Goal: Information Seeking & Learning: Learn about a topic

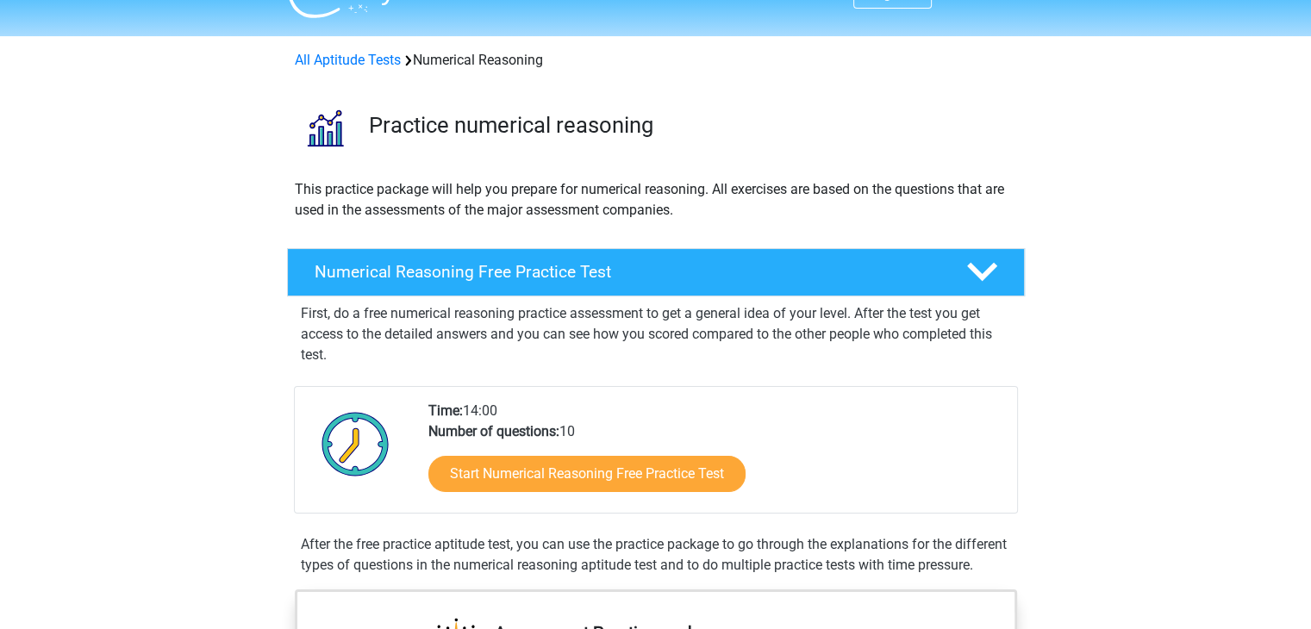
scroll to position [38, 0]
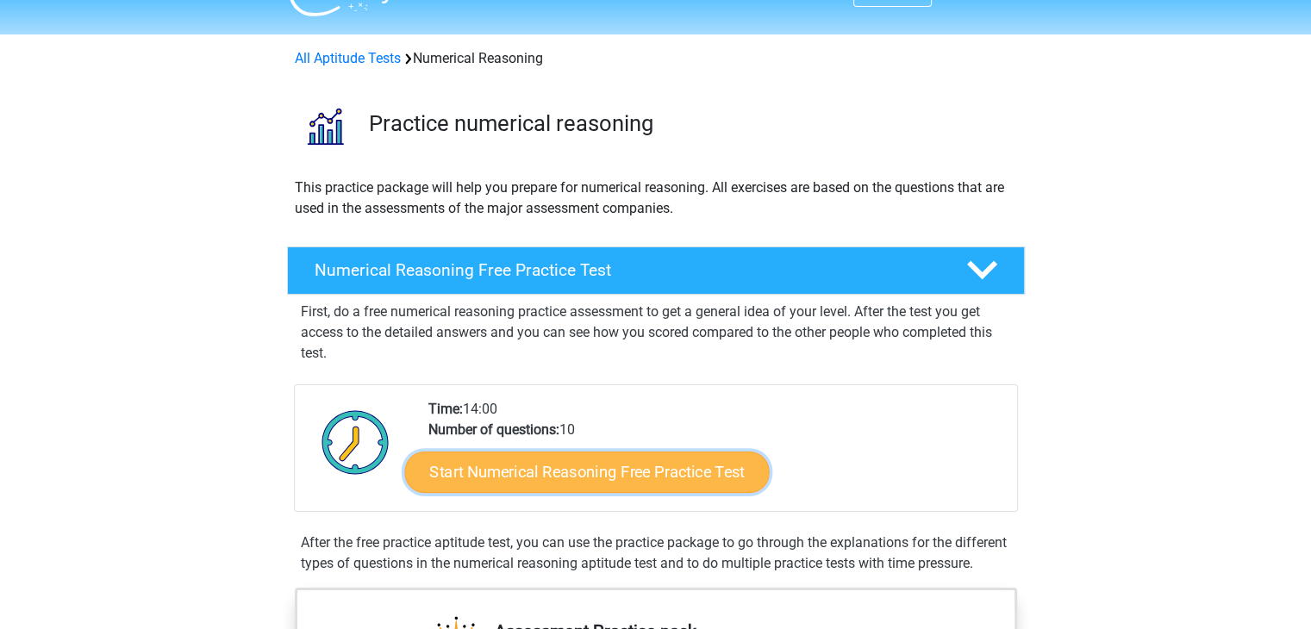
click at [620, 476] on link "Start Numerical Reasoning Free Practice Test" at bounding box center [586, 471] width 365 height 41
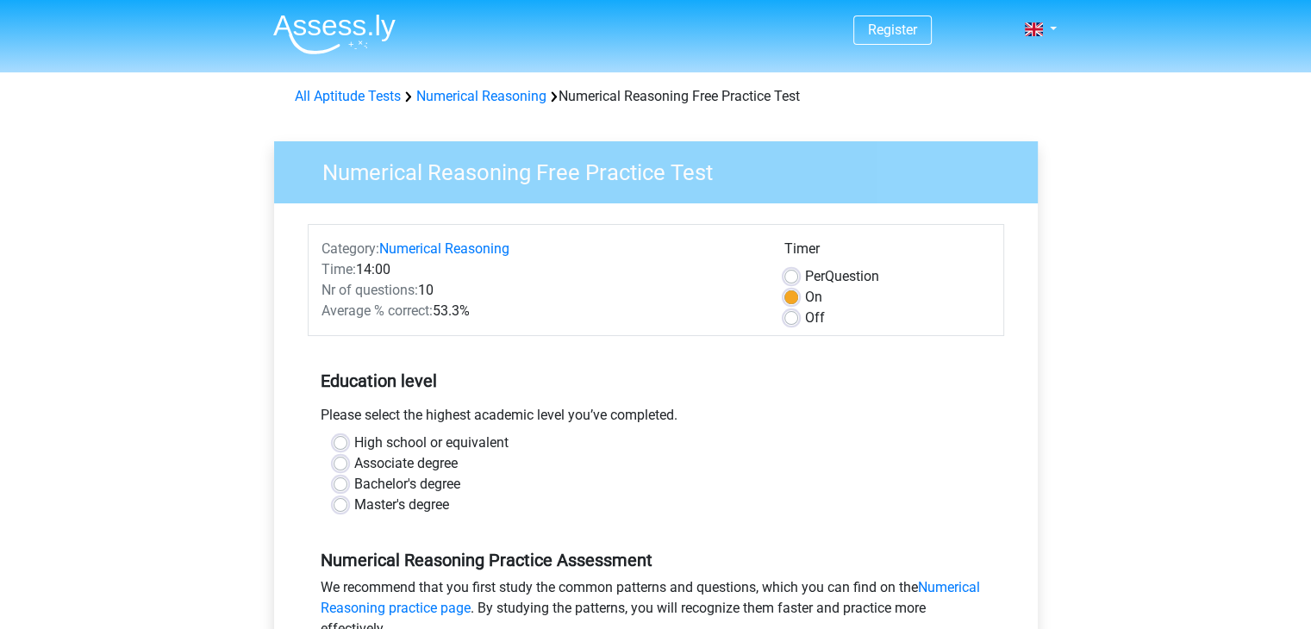
click at [438, 484] on label "Bachelor's degree" at bounding box center [407, 484] width 106 height 21
click at [347, 484] on input "Bachelor's degree" at bounding box center [341, 482] width 14 height 17
radio input "true"
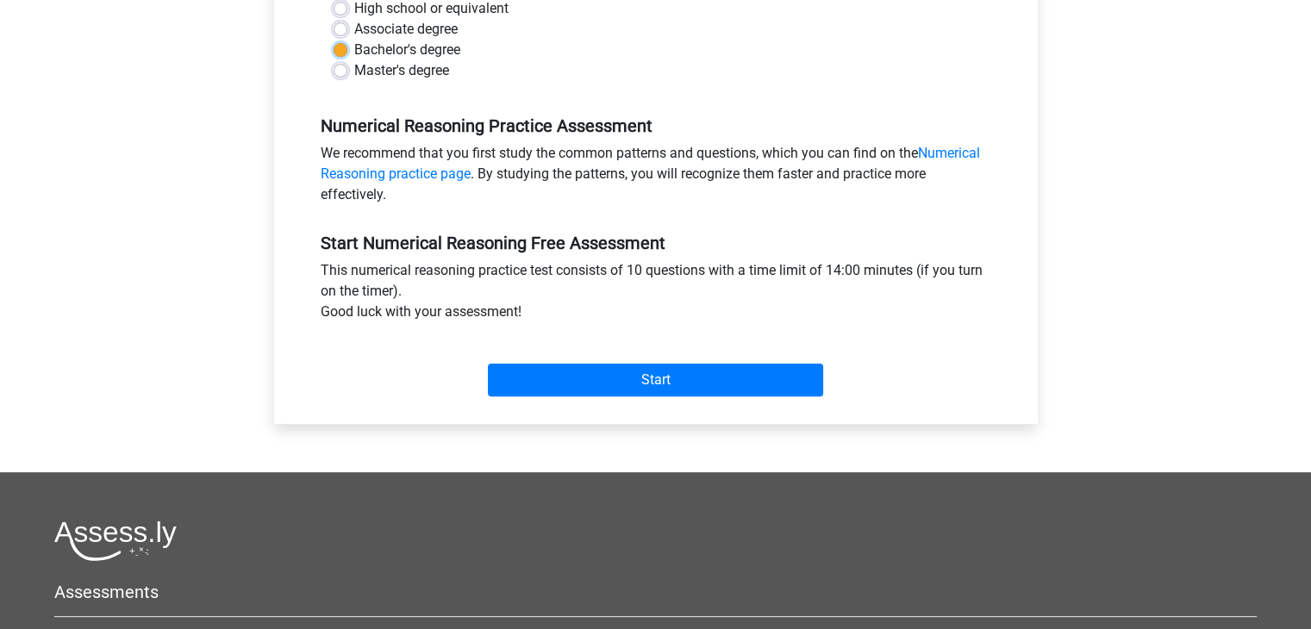
scroll to position [438, 0]
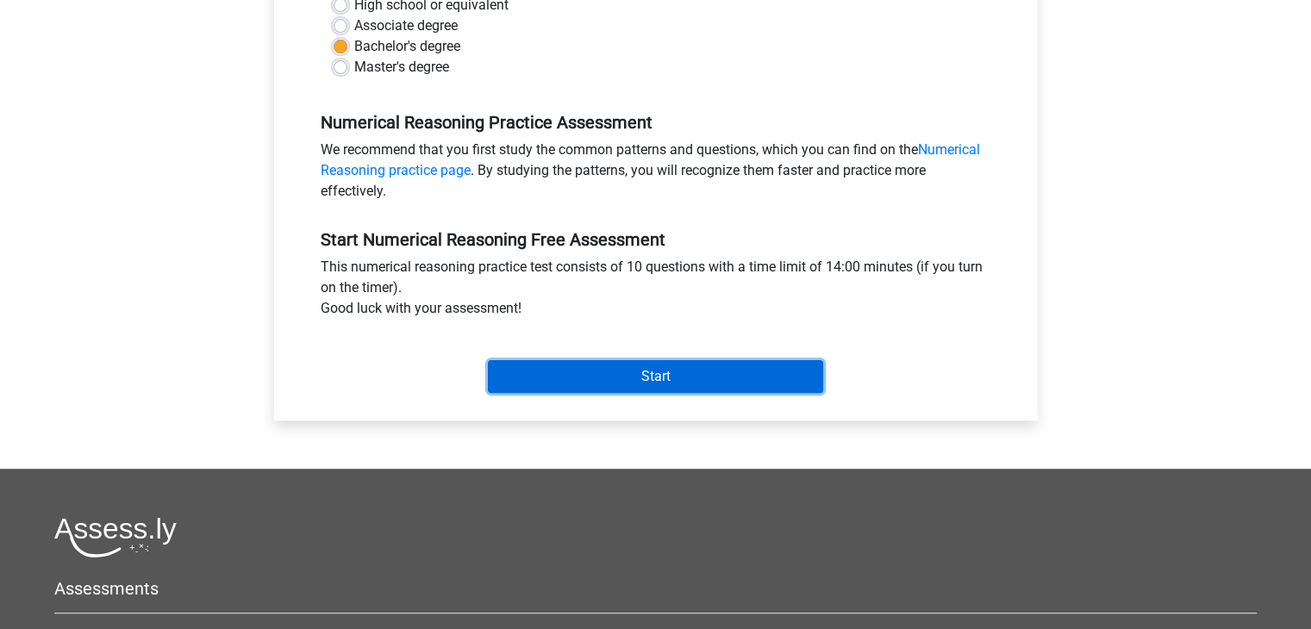
click at [562, 362] on input "Start" at bounding box center [655, 376] width 335 height 33
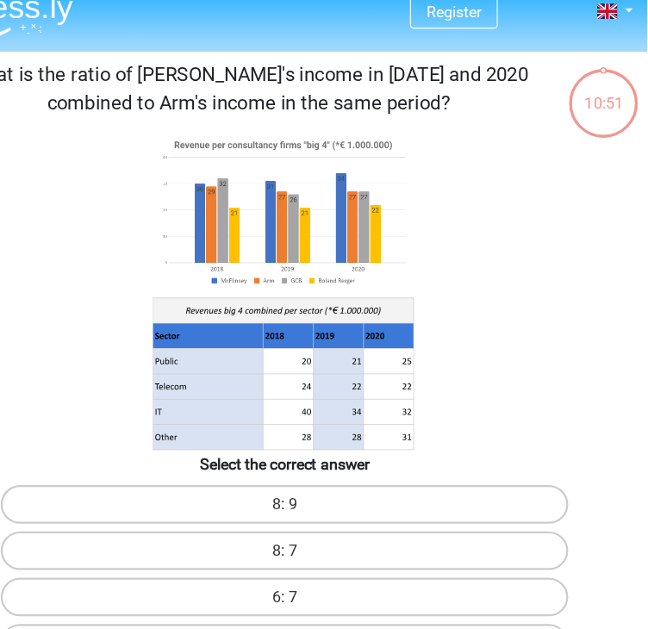
scroll to position [19, 0]
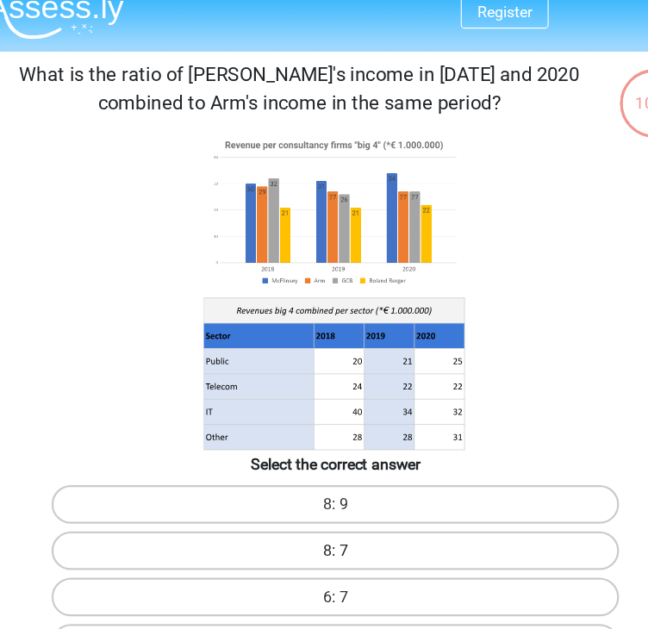
click at [410, 483] on label "8: 7" at bounding box center [324, 492] width 506 height 34
click at [335, 492] on input "8: 7" at bounding box center [329, 497] width 11 height 11
radio input "true"
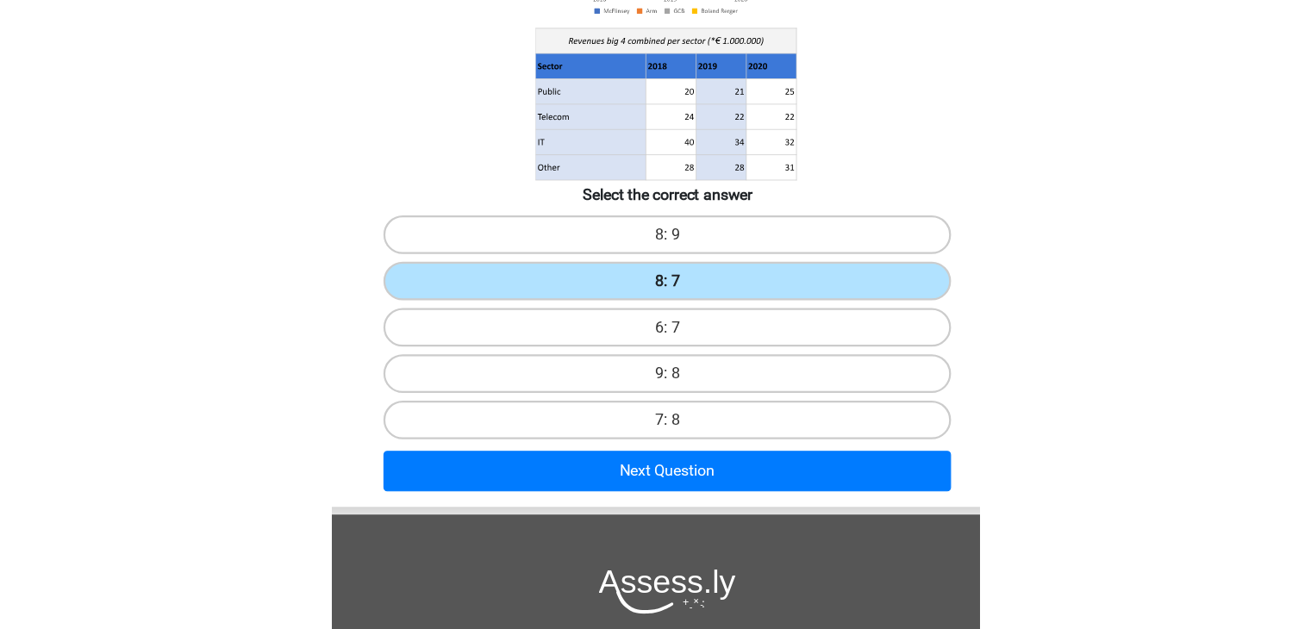
scroll to position [195, 0]
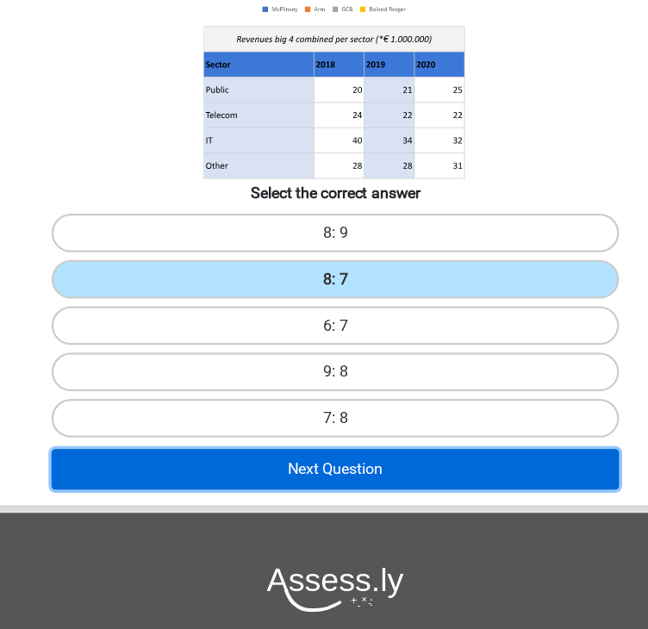
click at [402, 497] on button "Next Question" at bounding box center [324, 486] width 506 height 36
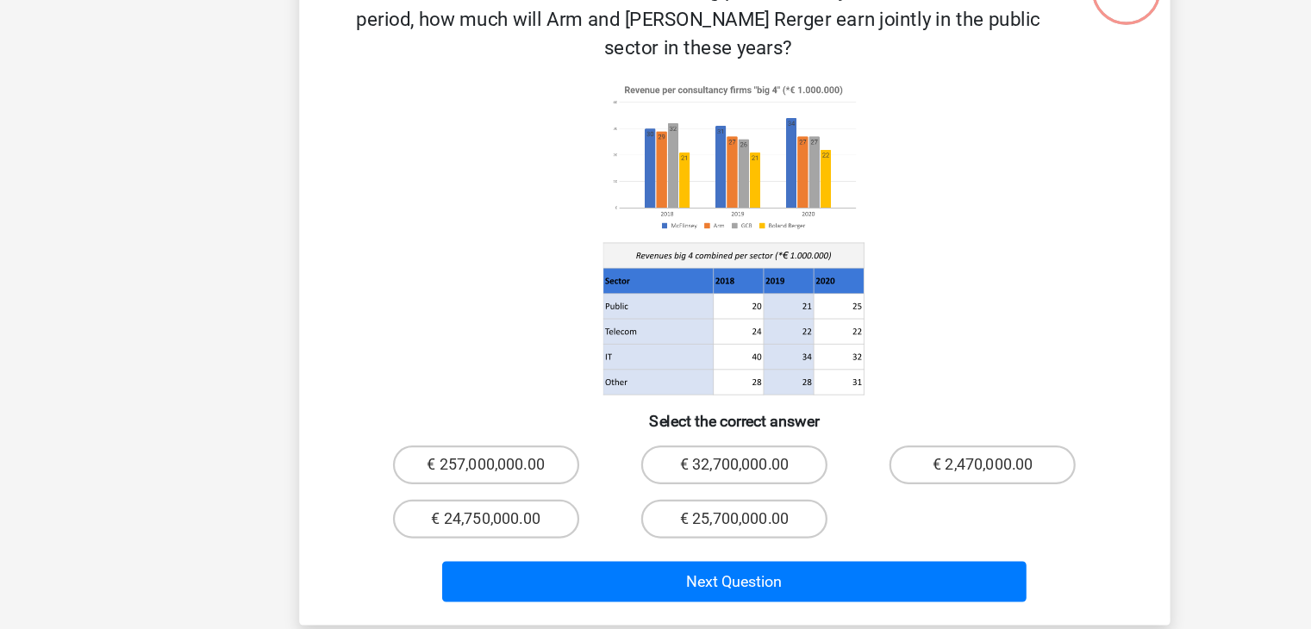
scroll to position [79, 0]
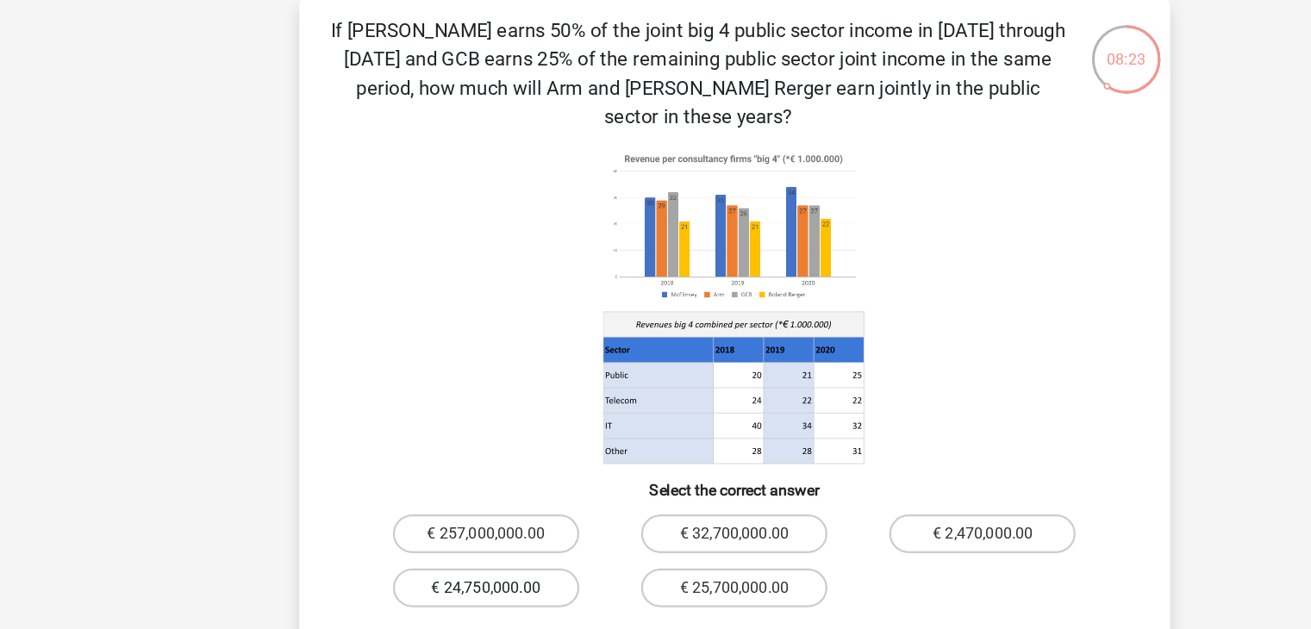
click at [426, 508] on label "€ 24,750,000.00" at bounding box center [434, 525] width 166 height 34
click at [434, 525] on input "€ 24,750,000.00" at bounding box center [439, 530] width 11 height 11
radio input "true"
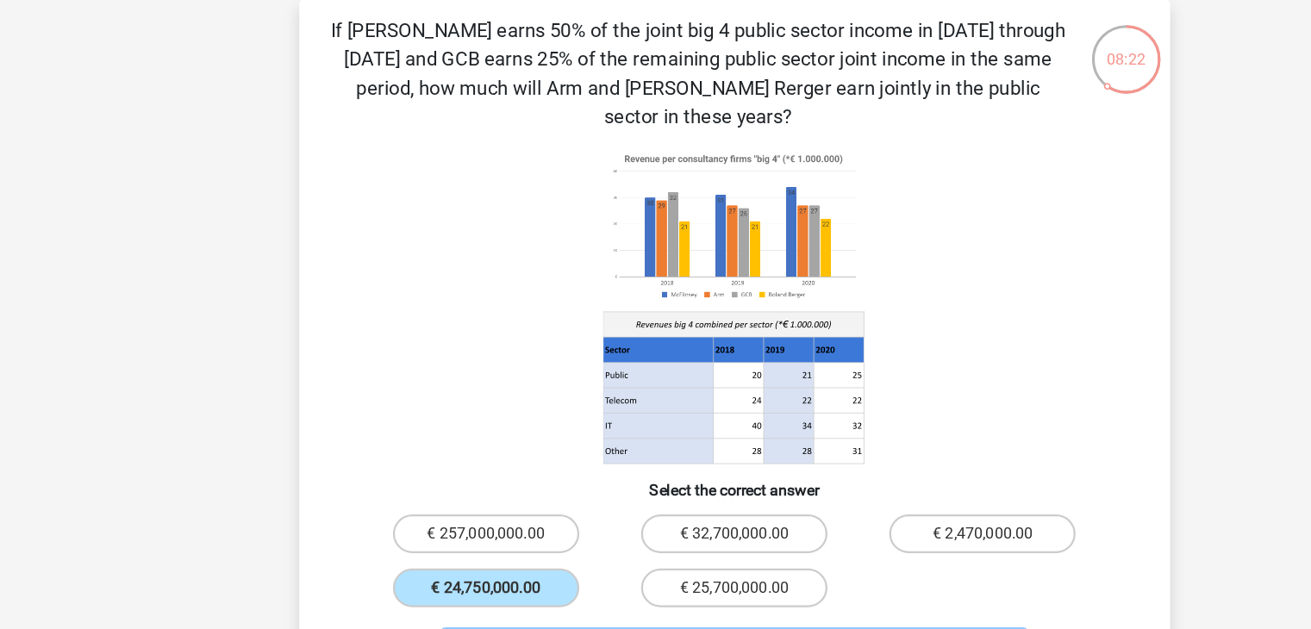
click at [547, 563] on button "Next Question" at bounding box center [655, 581] width 521 height 36
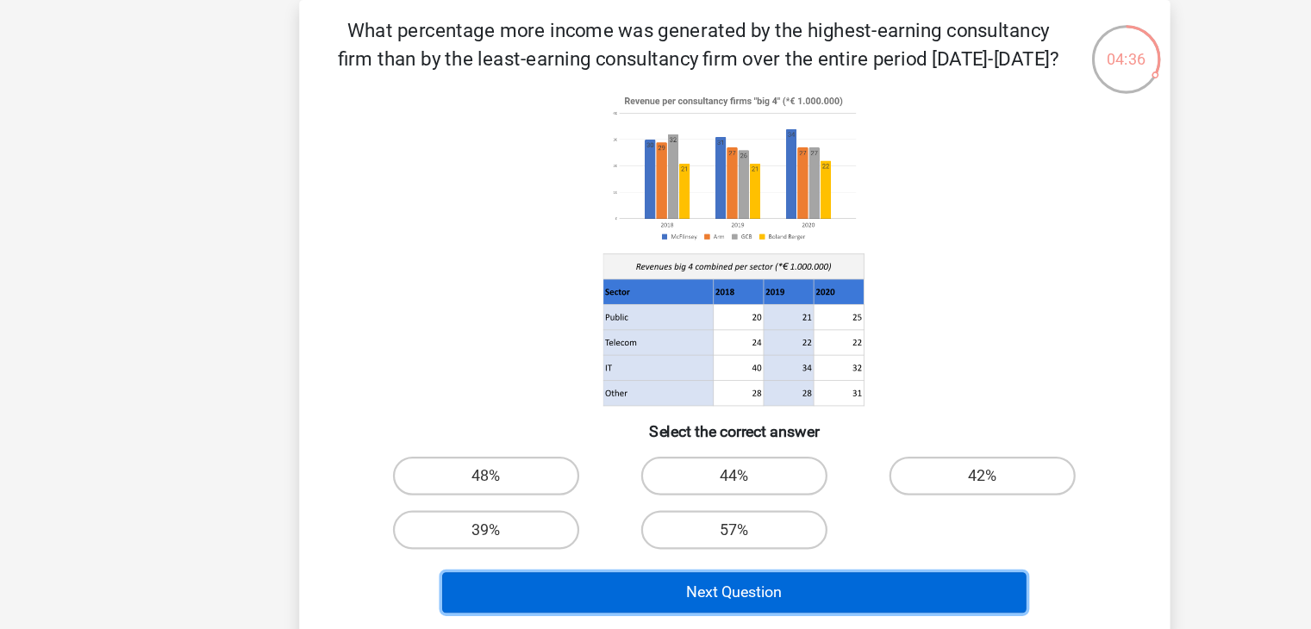
click at [588, 544] on button "Next Question" at bounding box center [655, 529] width 521 height 36
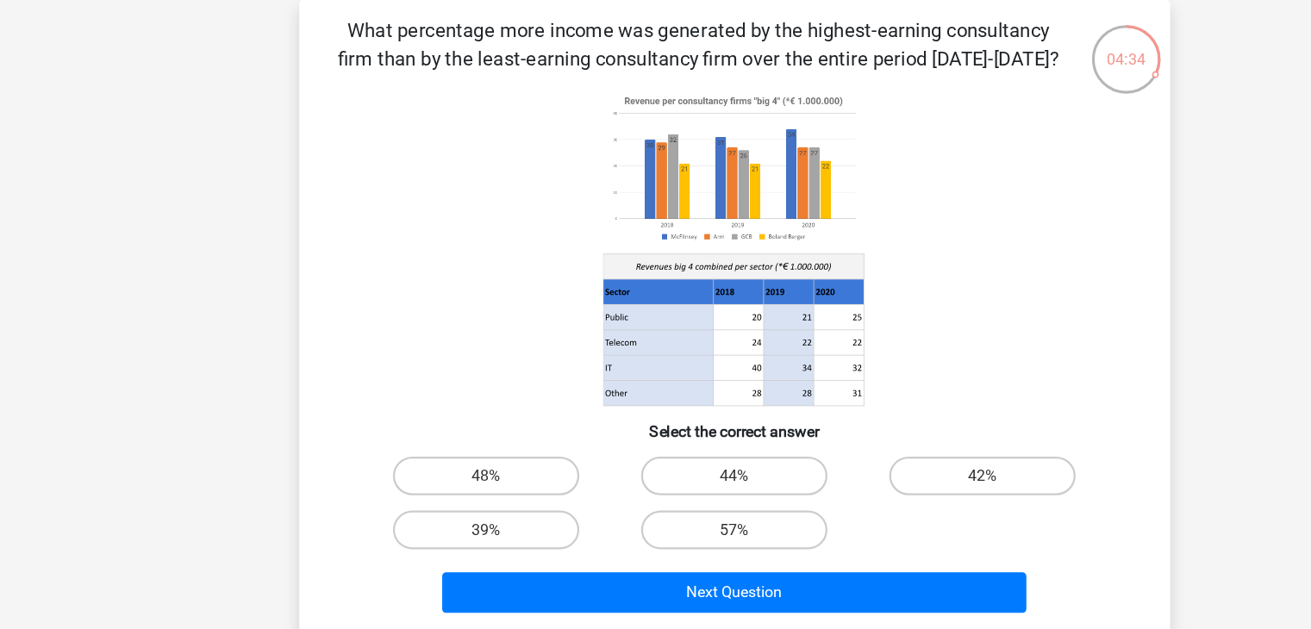
click at [435, 477] on input "39%" at bounding box center [439, 478] width 11 height 11
radio input "true"
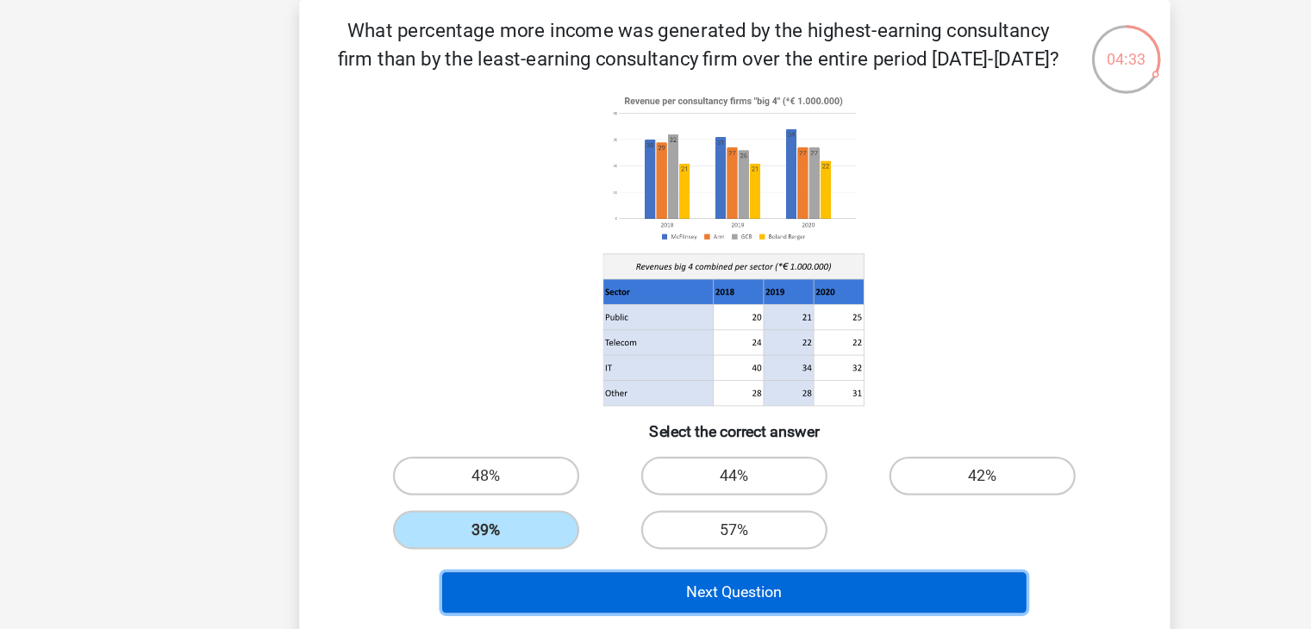
click at [607, 530] on button "Next Question" at bounding box center [655, 529] width 521 height 36
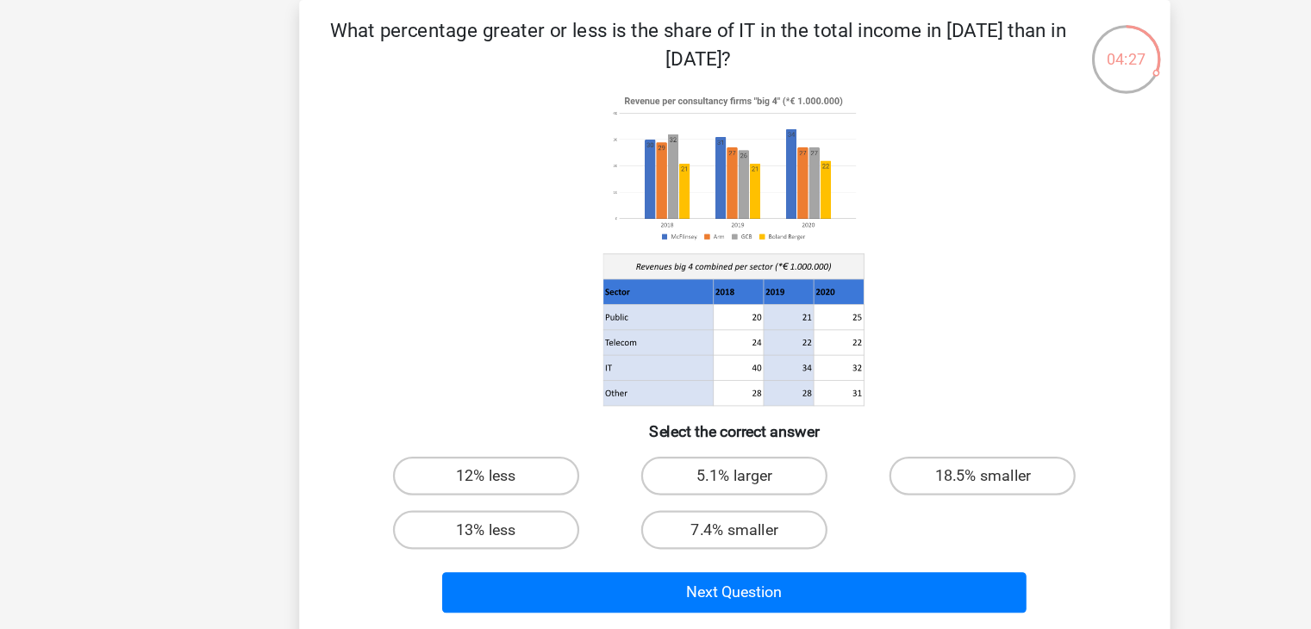
click at [753, 30] on p "What percentage greater or less is the share of IT in the total income in 2020 …" at bounding box center [624, 40] width 658 height 52
click at [647, 469] on label "7.4% smaller" at bounding box center [655, 473] width 166 height 34
click at [655, 473] on input "7.4% smaller" at bounding box center [660, 478] width 11 height 11
radio input "true"
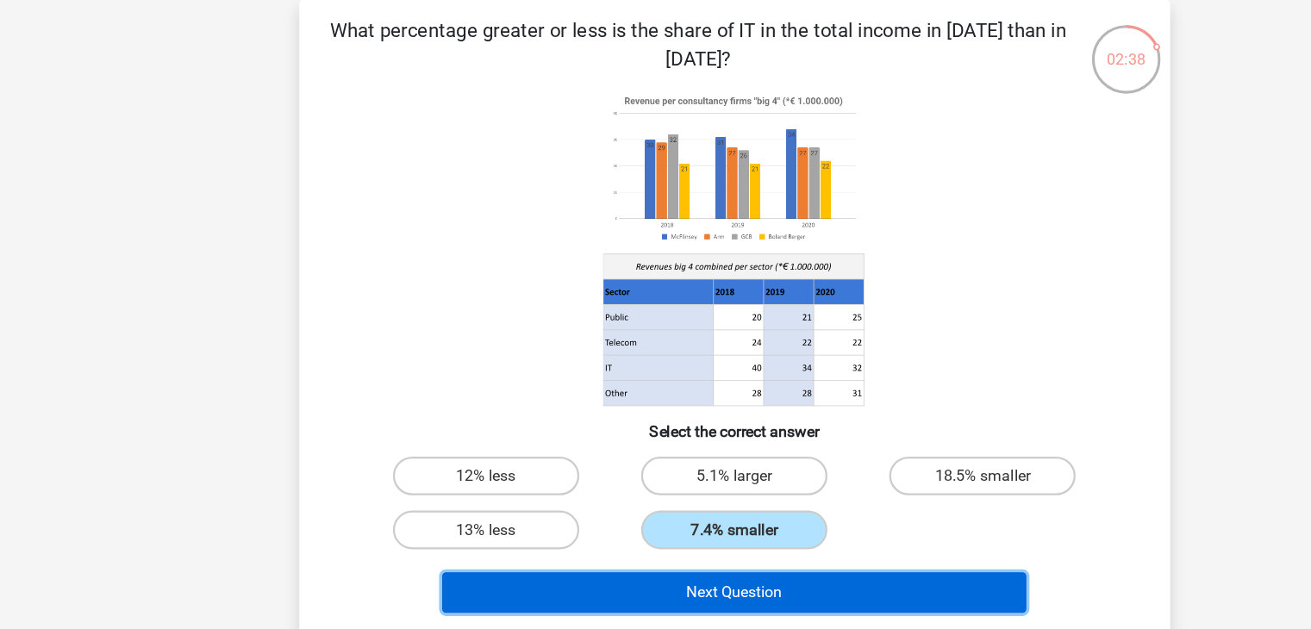
click at [640, 527] on button "Next Question" at bounding box center [655, 529] width 521 height 36
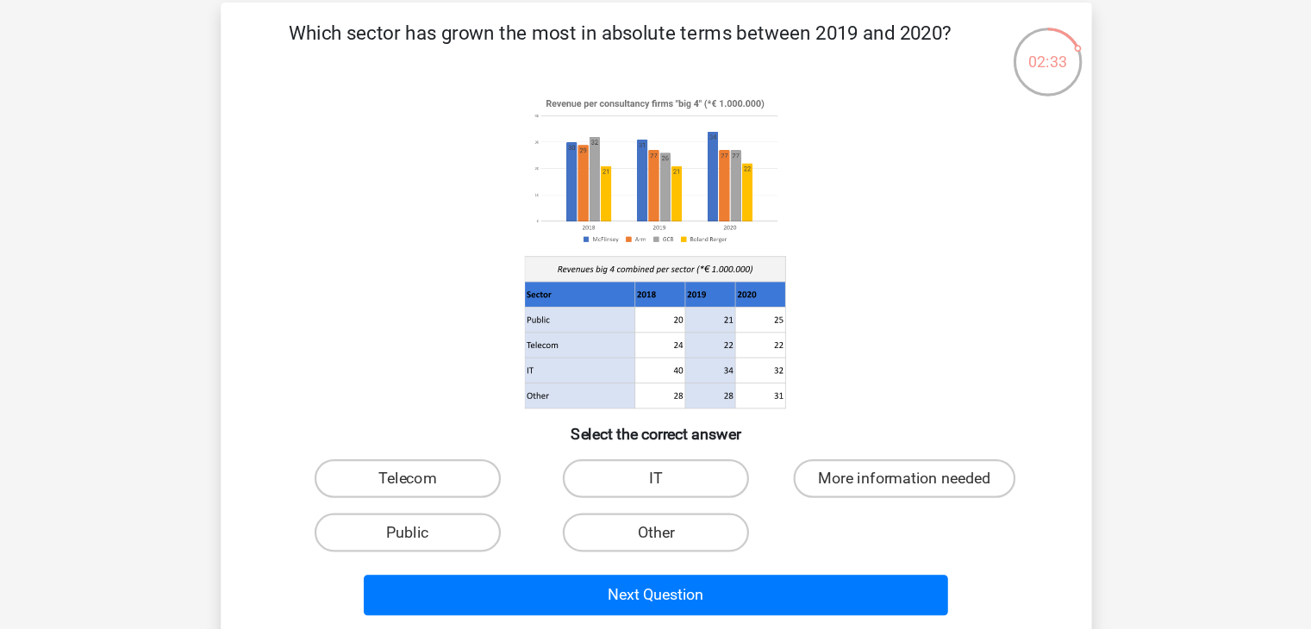
scroll to position [9, 0]
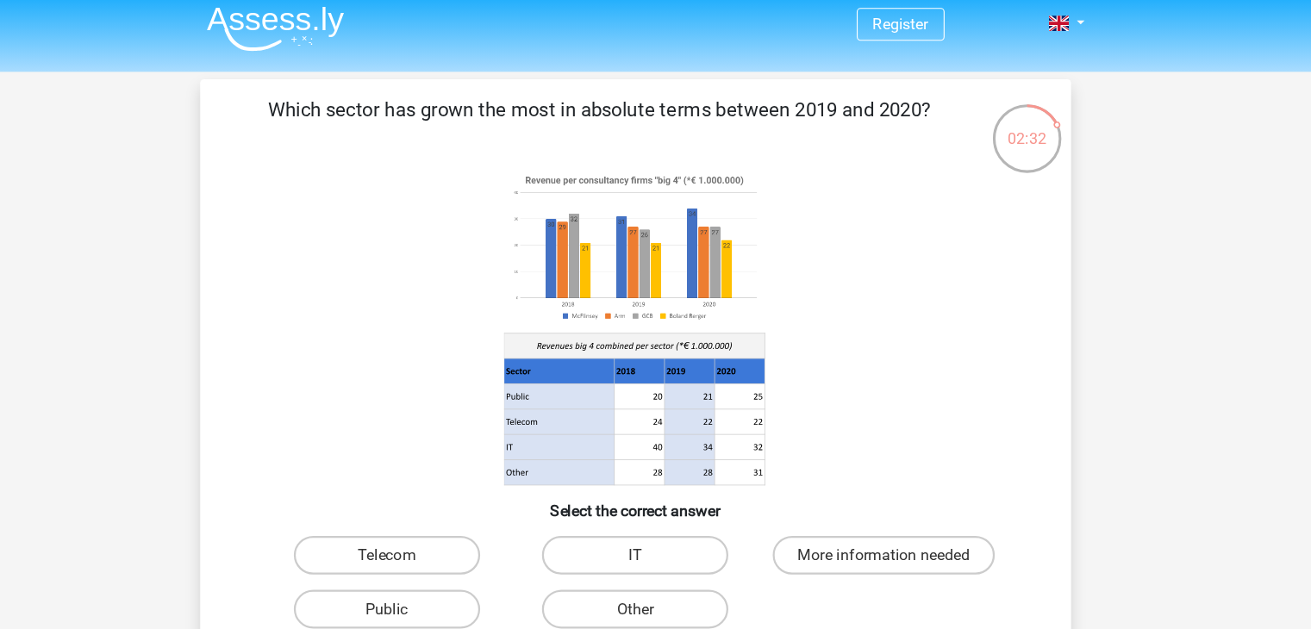
drag, startPoint x: 816, startPoint y: 253, endPoint x: 952, endPoint y: 185, distance: 151.9
click at [952, 185] on icon at bounding box center [656, 292] width 695 height 284
drag, startPoint x: 952, startPoint y: 185, endPoint x: 978, endPoint y: 166, distance: 32.1
click at [978, 166] on icon at bounding box center [656, 292] width 695 height 284
drag, startPoint x: 834, startPoint y: 241, endPoint x: 817, endPoint y: 237, distance: 17.8
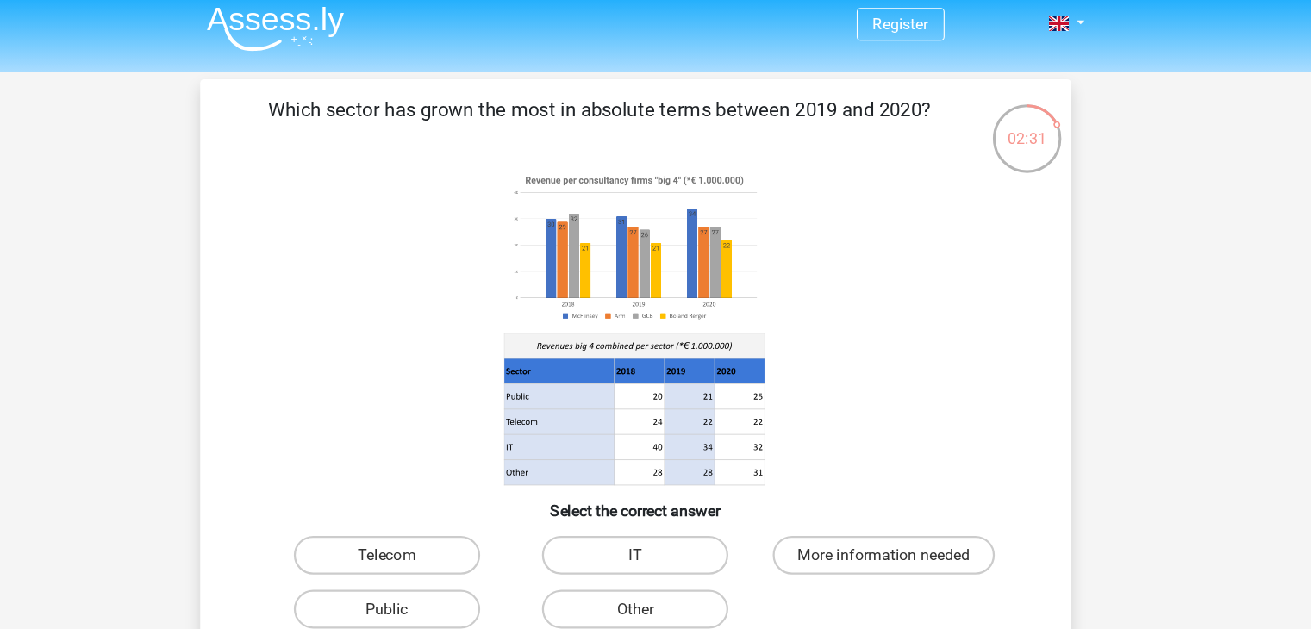
click at [817, 237] on icon at bounding box center [656, 292] width 695 height 284
drag, startPoint x: 817, startPoint y: 237, endPoint x: 841, endPoint y: 208, distance: 38.0
click at [841, 208] on icon at bounding box center [656, 292] width 695 height 284
click at [844, 208] on icon at bounding box center [656, 292] width 695 height 284
drag, startPoint x: 844, startPoint y: 208, endPoint x: 854, endPoint y: 172, distance: 37.6
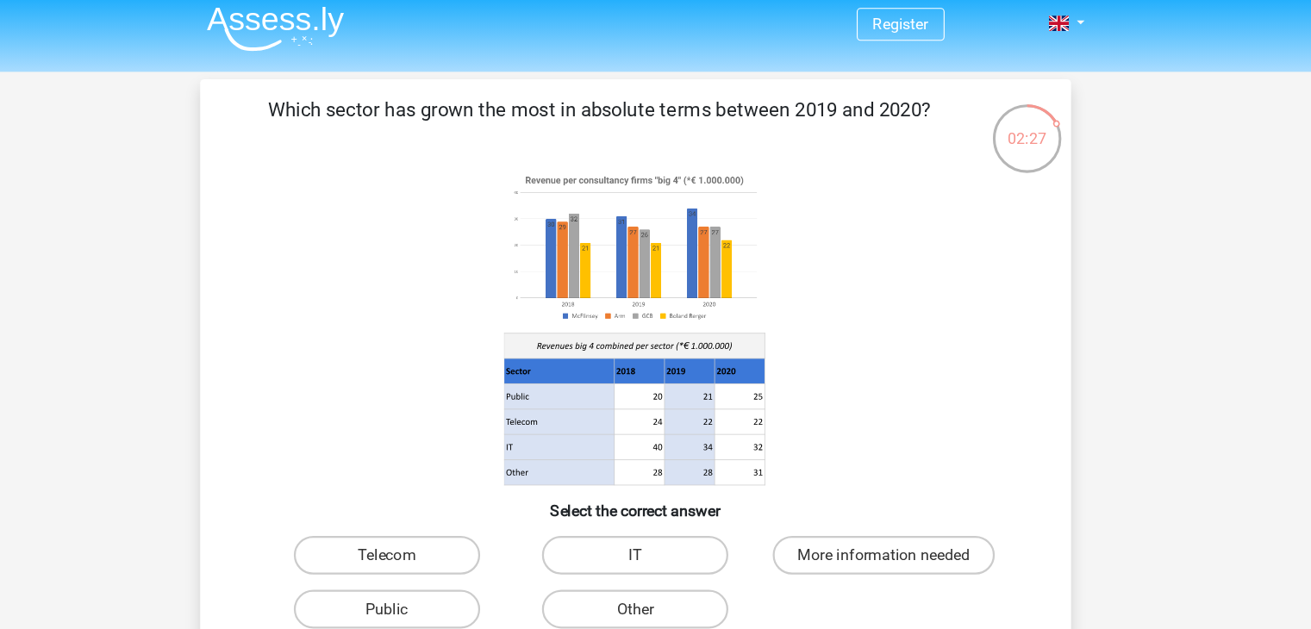
click at [854, 172] on icon at bounding box center [656, 292] width 695 height 284
drag, startPoint x: 854, startPoint y: 172, endPoint x: 855, endPoint y: 162, distance: 9.5
click at [855, 162] on icon at bounding box center [656, 292] width 695 height 284
click at [763, 289] on icon at bounding box center [656, 292] width 695 height 284
click at [727, 335] on icon at bounding box center [654, 331] width 233 height 22
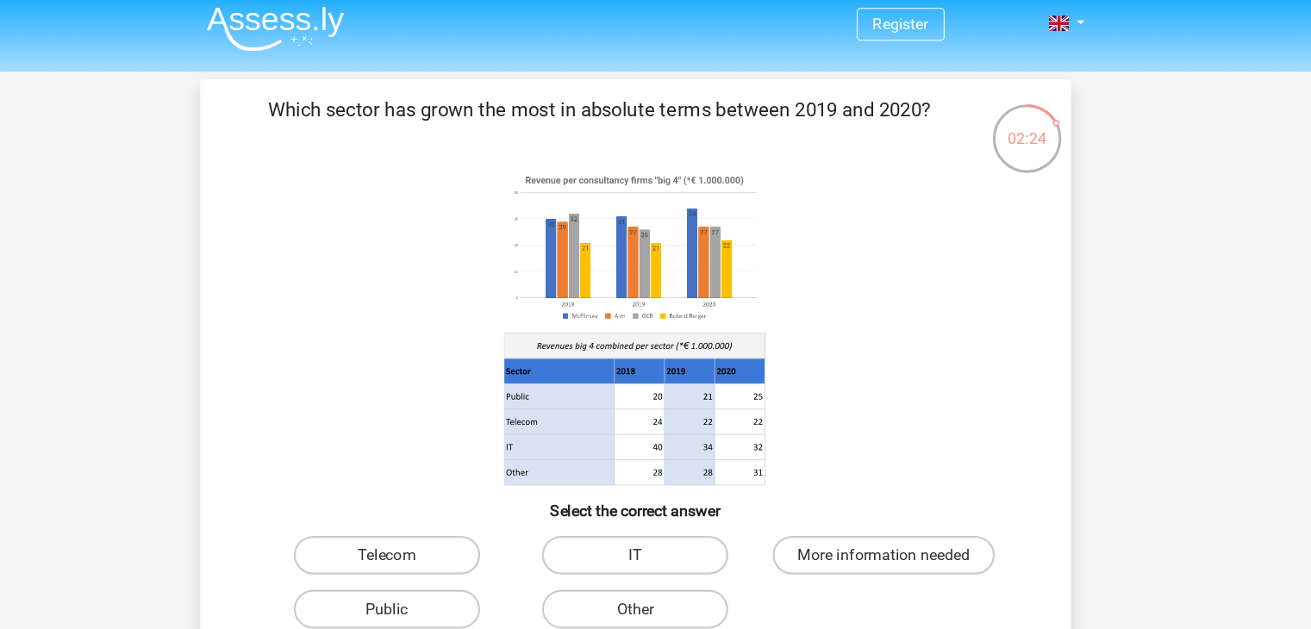
drag, startPoint x: 727, startPoint y: 335, endPoint x: 780, endPoint y: 225, distance: 122.6
click at [780, 225] on icon at bounding box center [656, 292] width 695 height 284
drag, startPoint x: 780, startPoint y: 225, endPoint x: 814, endPoint y: 143, distance: 88.8
click at [814, 143] on div "Which sector has grown the most in absolute terms between 2019 and 2020? Select…" at bounding box center [656, 354] width 764 height 540
drag, startPoint x: 721, startPoint y: 285, endPoint x: 714, endPoint y: 344, distance: 59.0
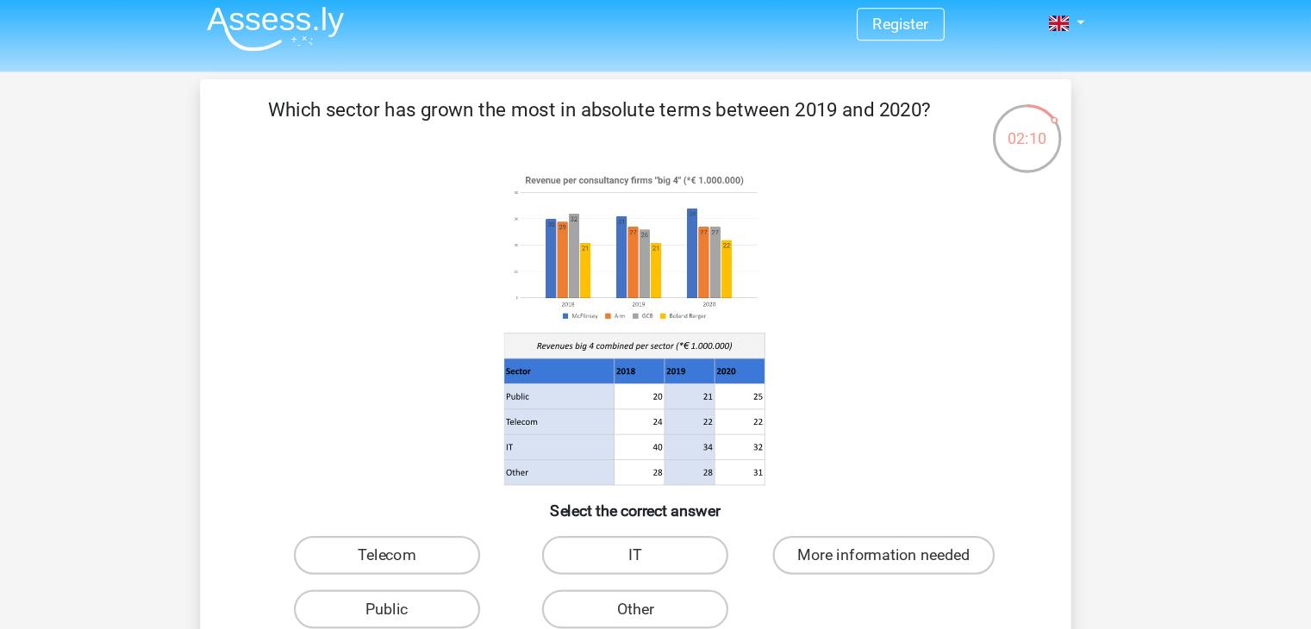
click at [714, 344] on g at bounding box center [655, 292] width 235 height 284
drag, startPoint x: 714, startPoint y: 344, endPoint x: 790, endPoint y: 369, distance: 80.7
click at [790, 369] on icon at bounding box center [656, 292] width 695 height 284
drag, startPoint x: 596, startPoint y: 406, endPoint x: 464, endPoint y: 533, distance: 184.1
click at [464, 533] on div "Which sector has grown the most in absolute terms between 2019 and 2020? Select…" at bounding box center [656, 354] width 764 height 540
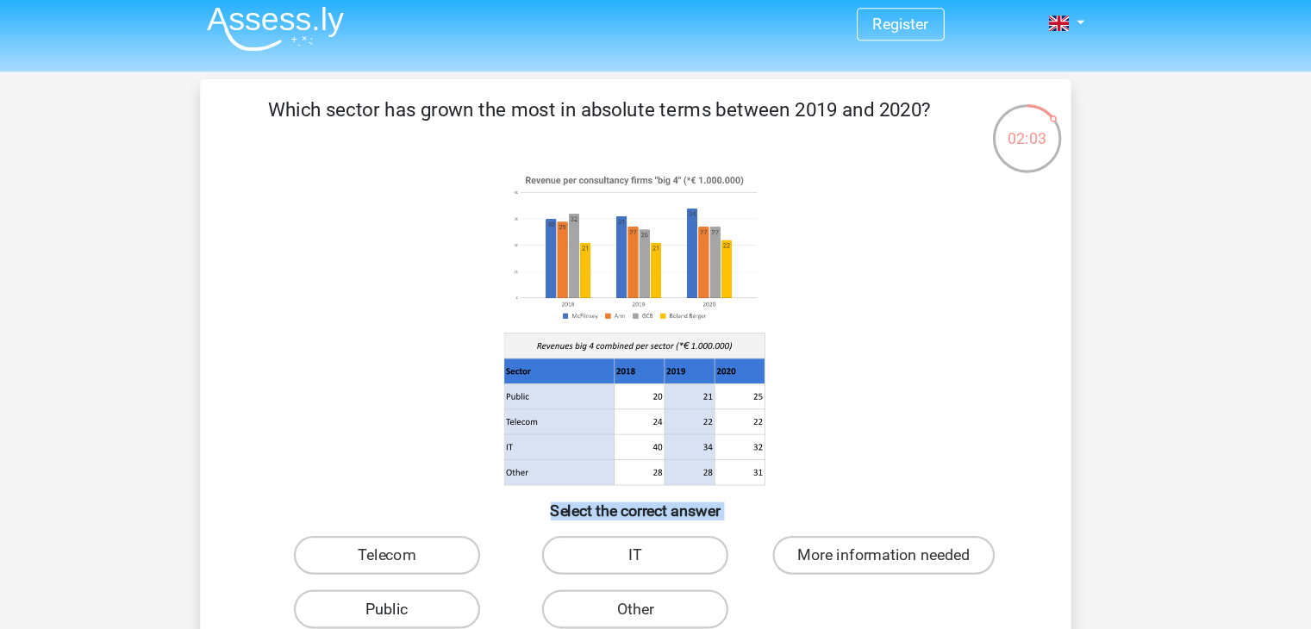
click at [464, 533] on label "Public" at bounding box center [434, 544] width 166 height 34
click at [445, 544] on input "Public" at bounding box center [439, 549] width 11 height 11
radio input "true"
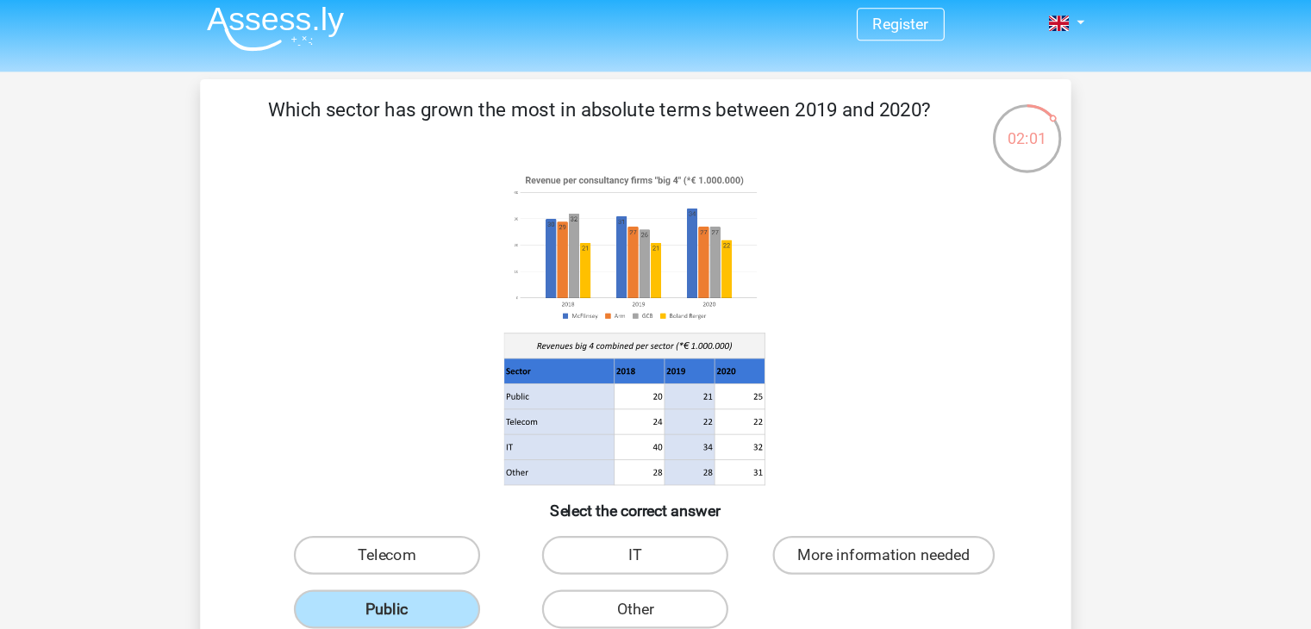
drag, startPoint x: 549, startPoint y: 242, endPoint x: 877, endPoint y: 256, distance: 328.7
click at [877, 256] on icon at bounding box center [656, 292] width 695 height 284
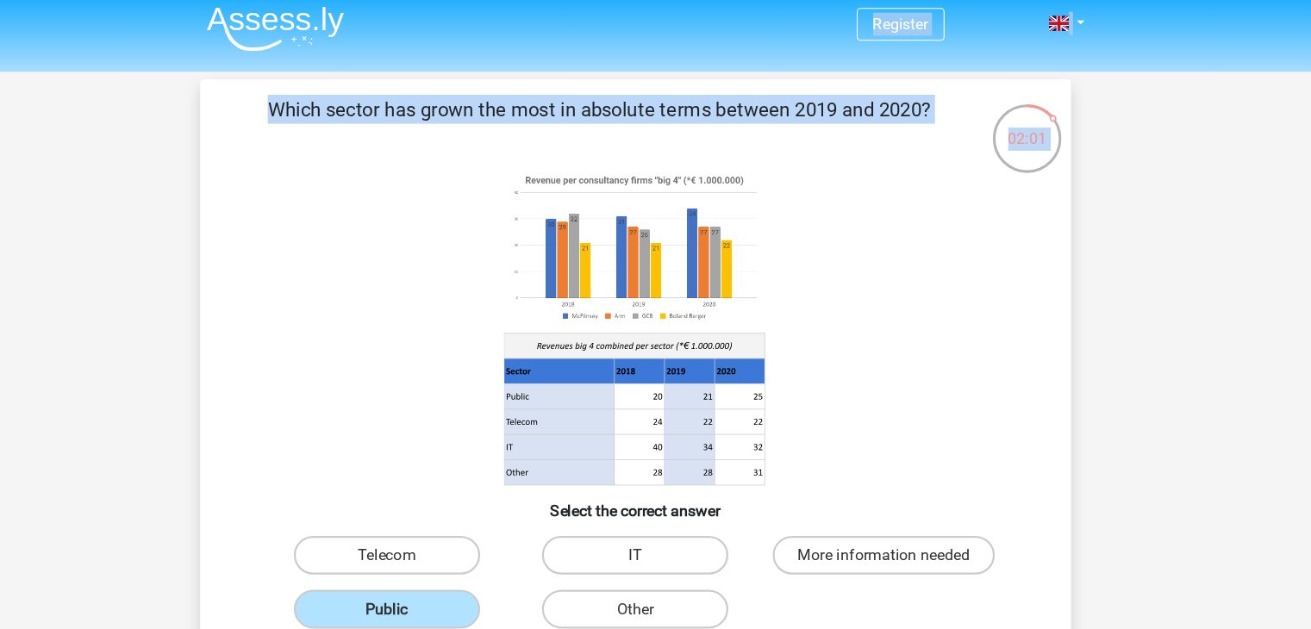
drag, startPoint x: 877, startPoint y: 256, endPoint x: 945, endPoint y: 7, distance: 258.2
click at [945, 7] on div "Register Nederlands English" at bounding box center [655, 563] width 1311 height 1144
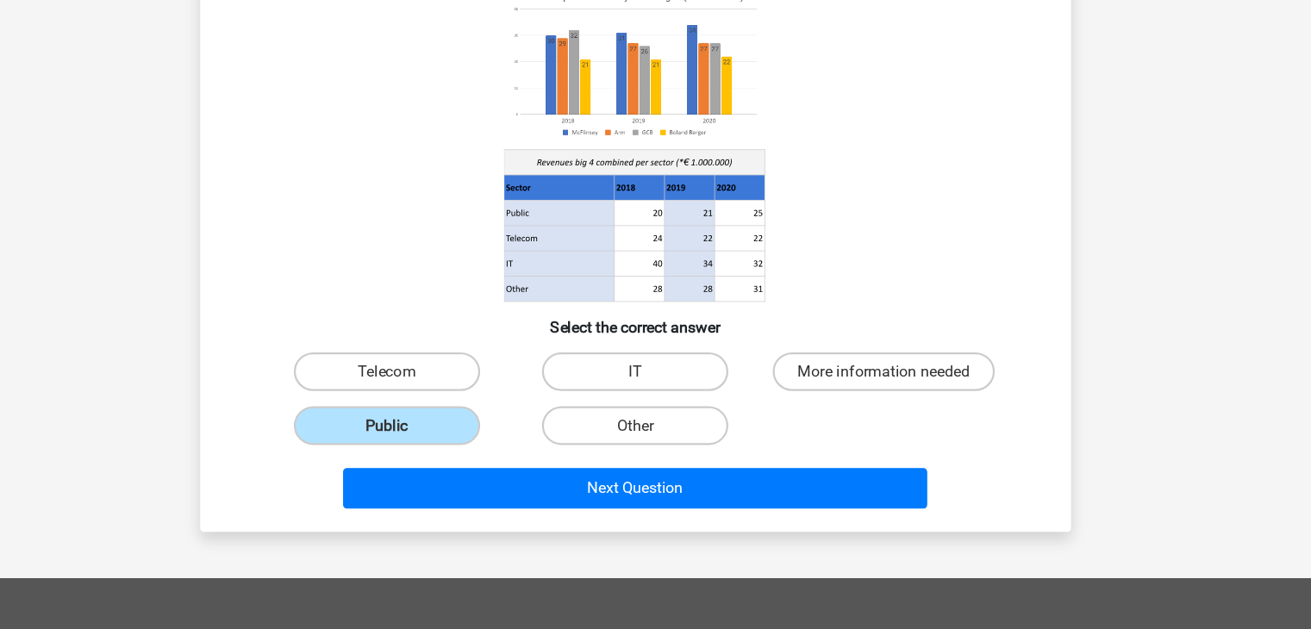
scroll to position [106, 0]
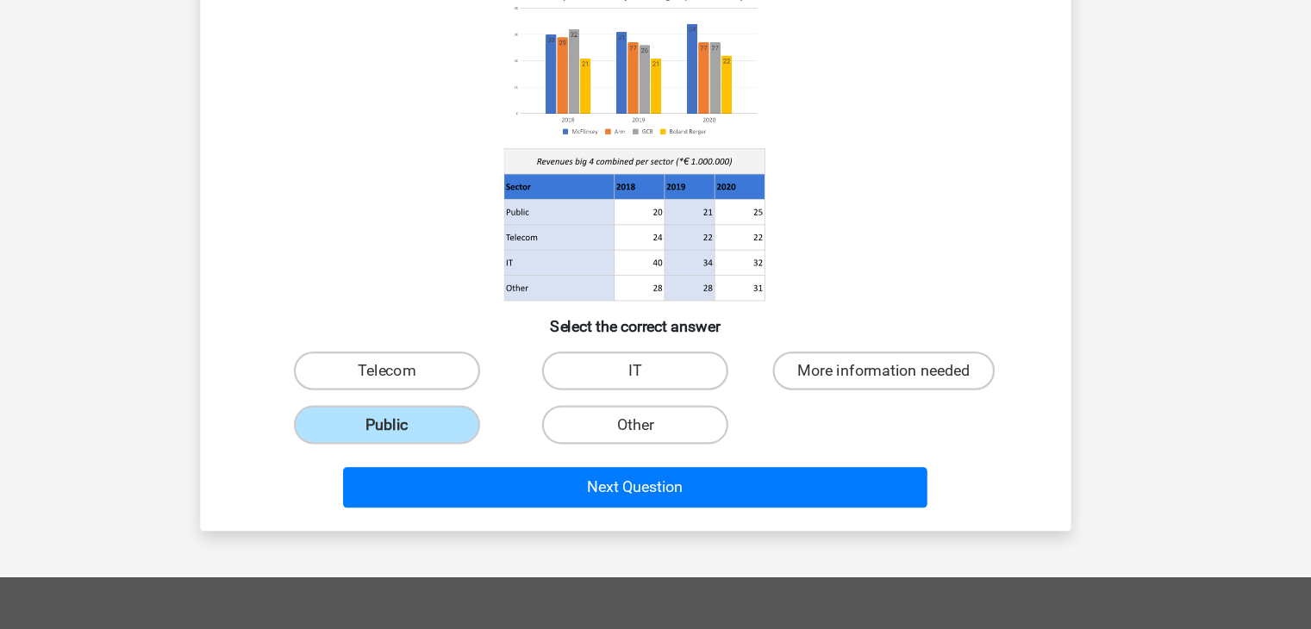
click at [783, 532] on div "Which sector has grown the most in absolute terms between 2019 and 2020? Select…" at bounding box center [655, 257] width 777 height 568
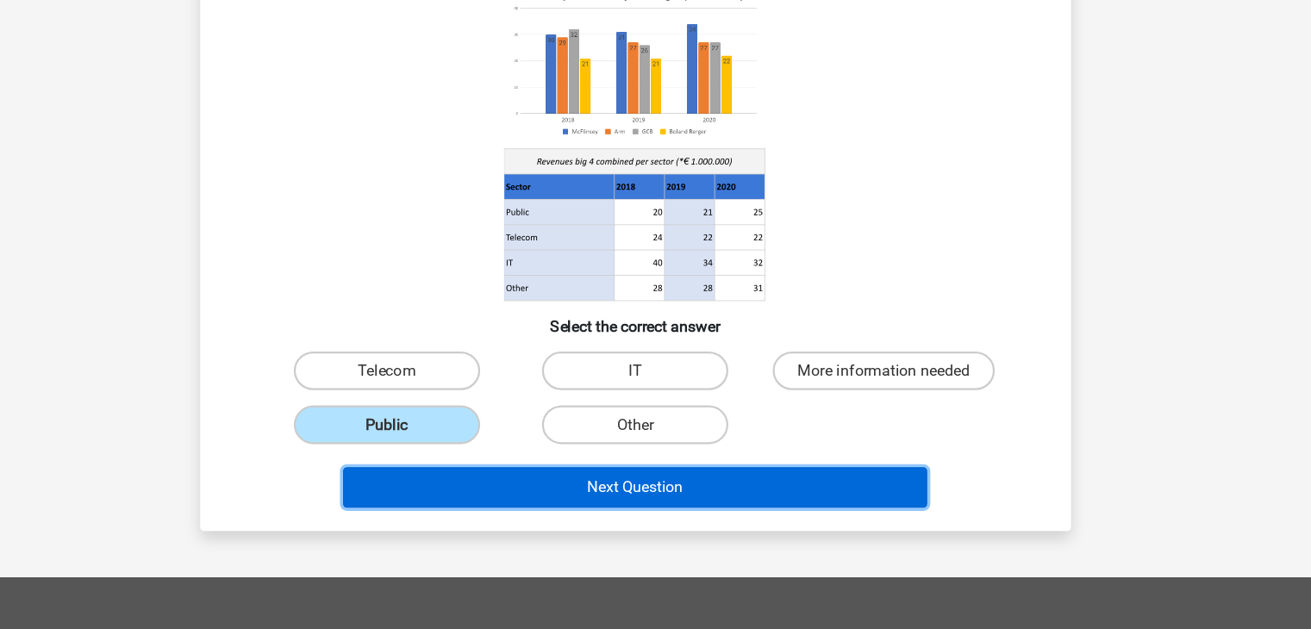
click at [804, 507] on button "Next Question" at bounding box center [655, 502] width 521 height 36
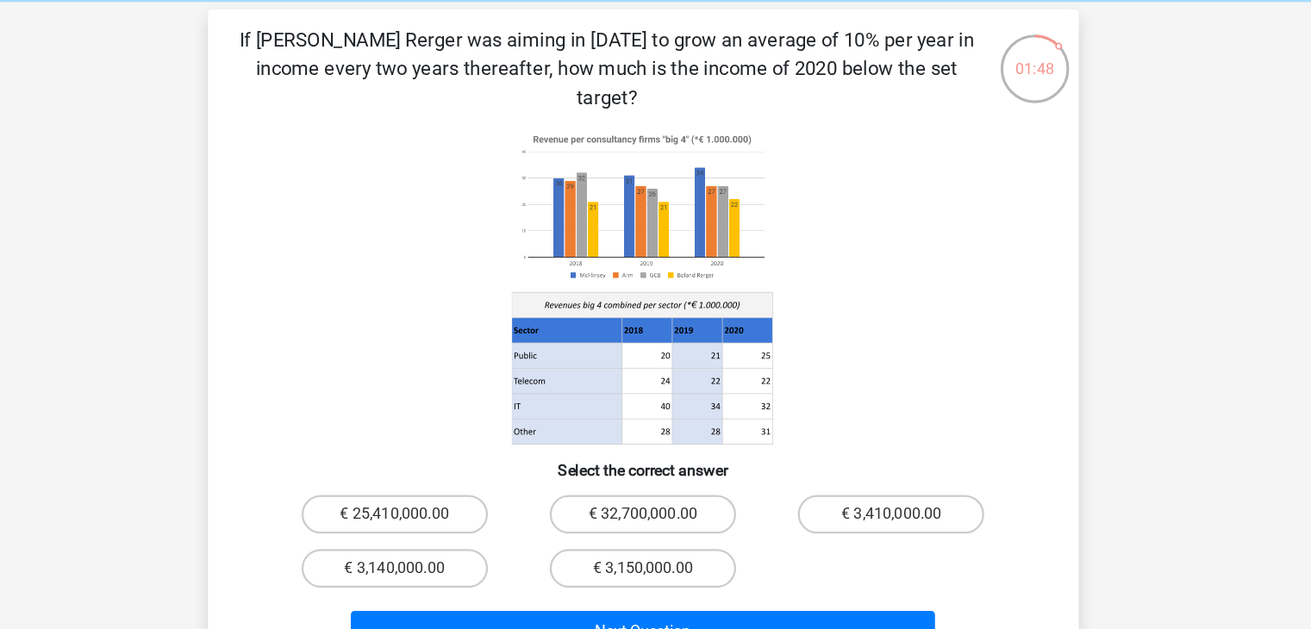
scroll to position [71, 0]
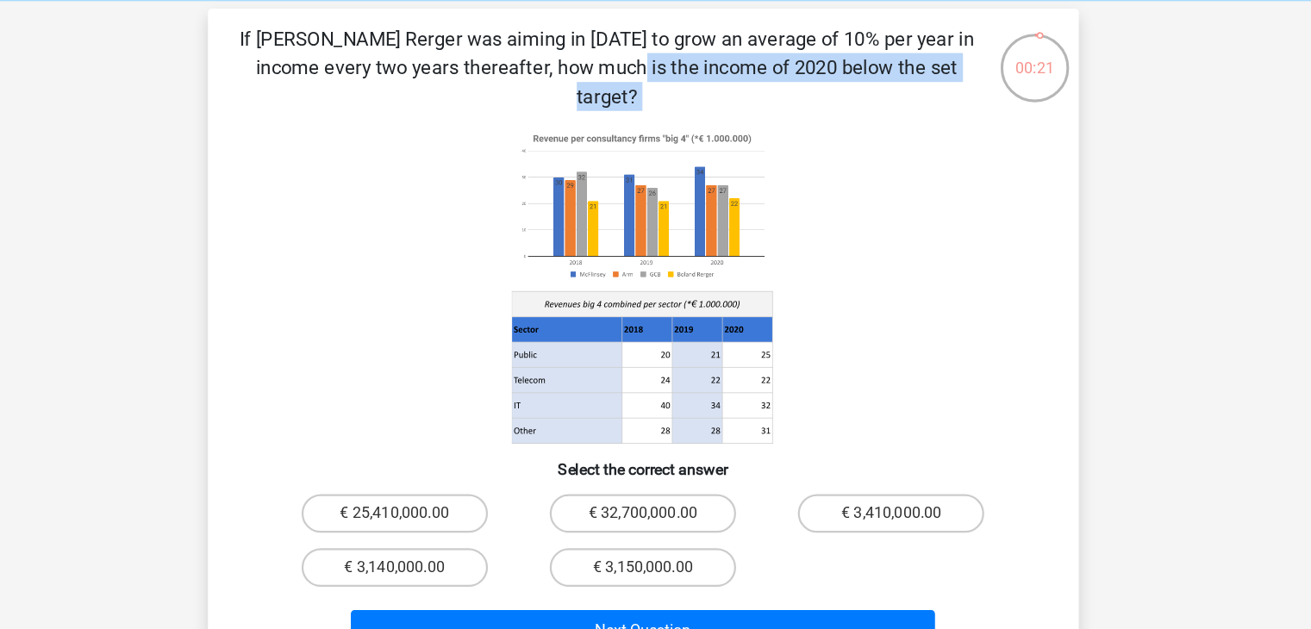
drag, startPoint x: 804, startPoint y: 507, endPoint x: 939, endPoint y: 315, distance: 235.0
click at [939, 315] on div "If Boland Rerger was aiming in 2018 to grow an average of 10% per year in incom…" at bounding box center [655, 306] width 777 height 594
click at [858, 447] on label "€ 3,410,000.00" at bounding box center [877, 459] width 166 height 34
click at [877, 459] on input "€ 3,410,000.00" at bounding box center [882, 464] width 11 height 11
radio input "true"
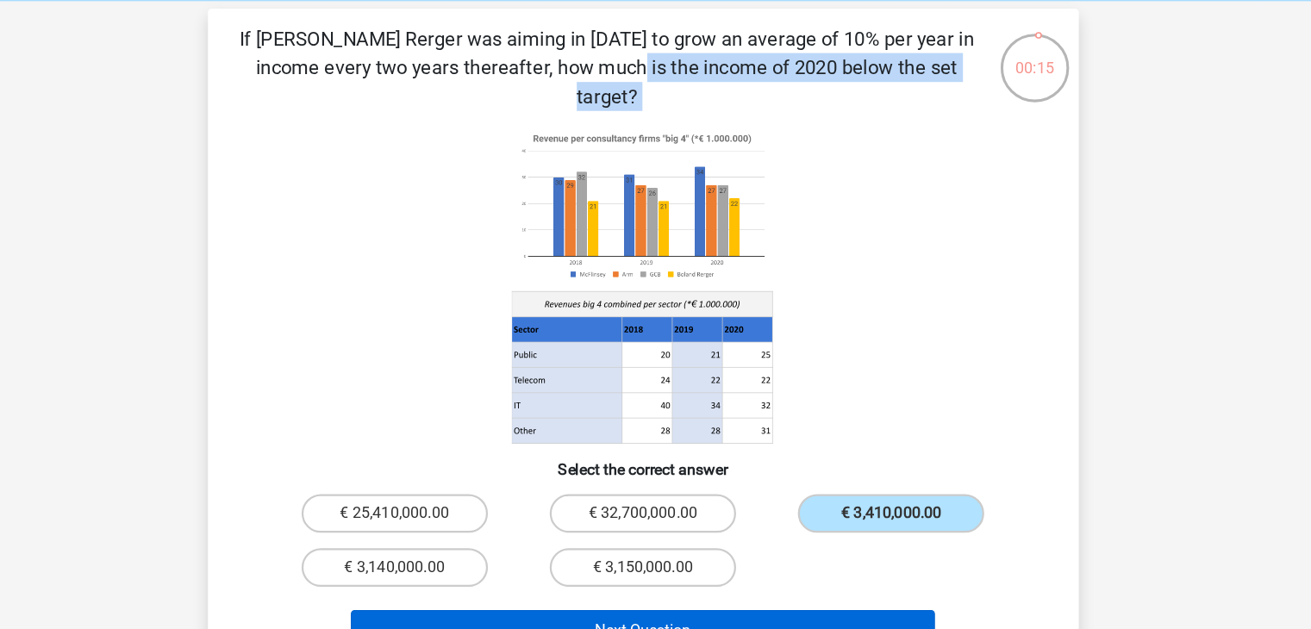
drag, startPoint x: 858, startPoint y: 447, endPoint x: 773, endPoint y: 541, distance: 126.9
click at [773, 541] on div "If Boland Rerger was aiming in 2018 to grow an average of 10% per year in incom…" at bounding box center [656, 305] width 764 height 566
click at [773, 546] on button "Next Question" at bounding box center [655, 564] width 521 height 36
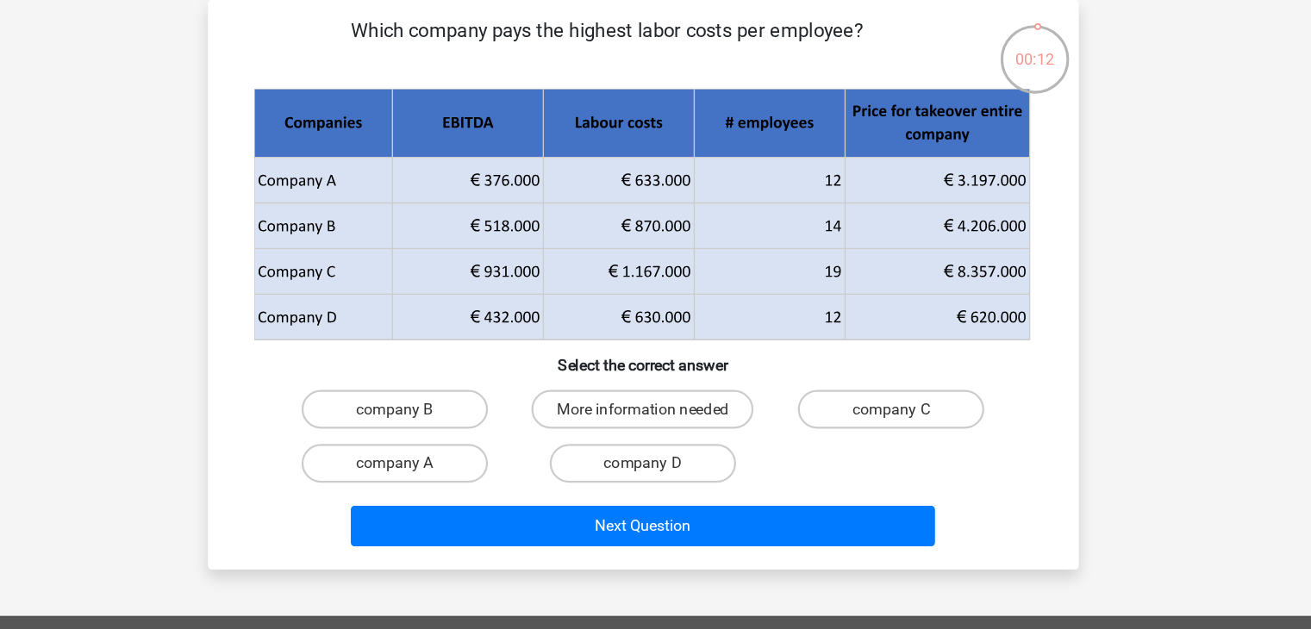
drag, startPoint x: 773, startPoint y: 541, endPoint x: 802, endPoint y: 450, distance: 95.9
click at [711, 607] on div at bounding box center [655, 627] width 1202 height 41
drag, startPoint x: 717, startPoint y: 447, endPoint x: 808, endPoint y: 426, distance: 93.9
click at [808, 426] on div "Which company pays the highest labor costs per employee? Select the correct ans…" at bounding box center [656, 262] width 764 height 481
drag, startPoint x: 808, startPoint y: 426, endPoint x: 878, endPoint y: 374, distance: 86.9
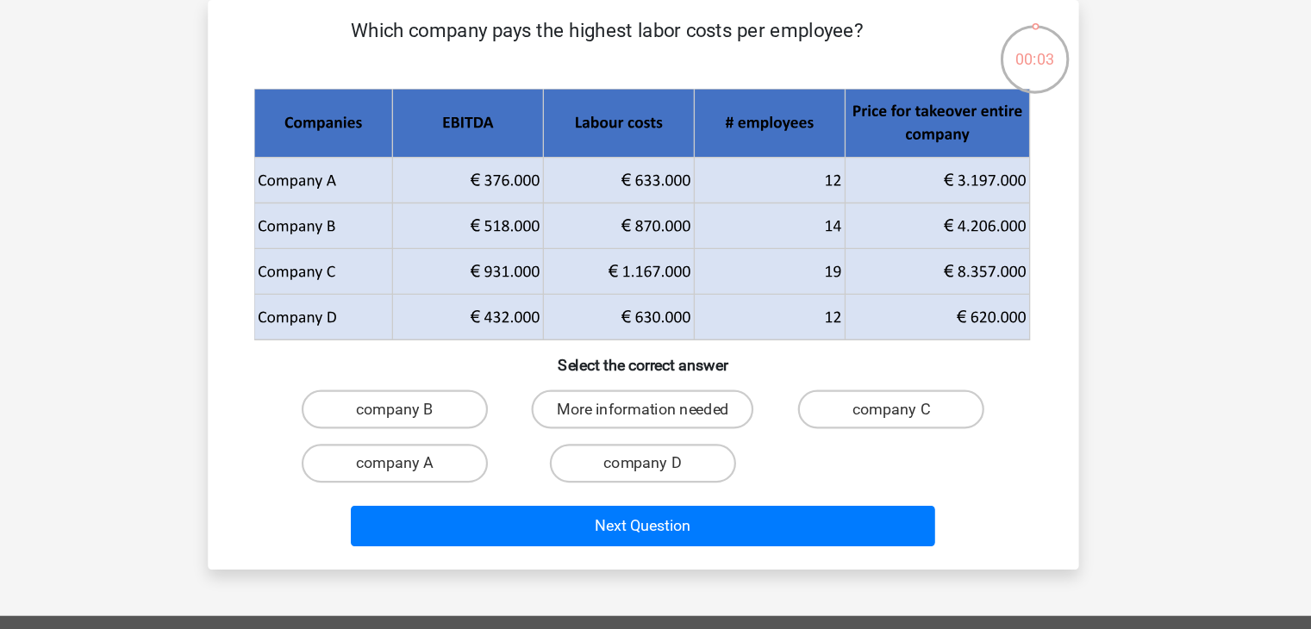
click at [878, 374] on div "company B More information needed company C company A company D" at bounding box center [655, 398] width 665 height 97
click at [878, 374] on input "company C" at bounding box center [882, 379] width 11 height 11
radio input "true"
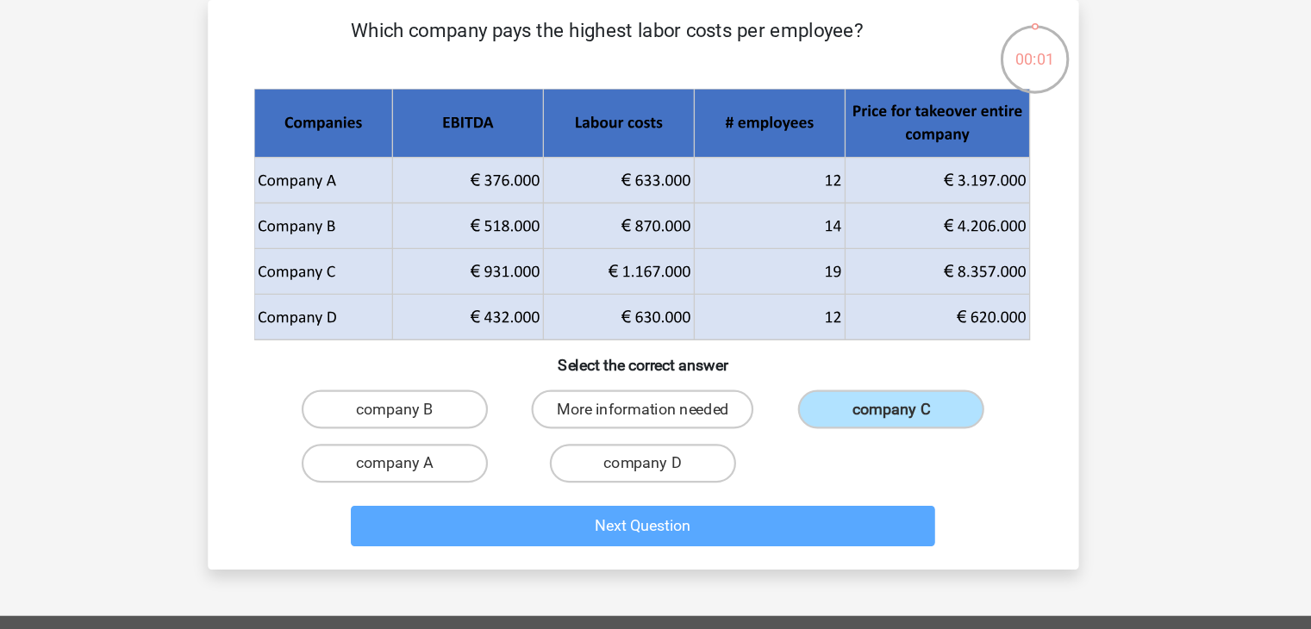
drag, startPoint x: 878, startPoint y: 374, endPoint x: 779, endPoint y: 502, distance: 162.2
click at [779, 502] on div "Which company pays the highest labor costs per employee? Select the correct ans…" at bounding box center [655, 263] width 777 height 508
click at [777, 497] on div "Which company pays the highest labor costs per employee? Select the correct ans…" at bounding box center [655, 263] width 777 height 508
click at [776, 496] on div "Next Question" at bounding box center [655, 481] width 665 height 43
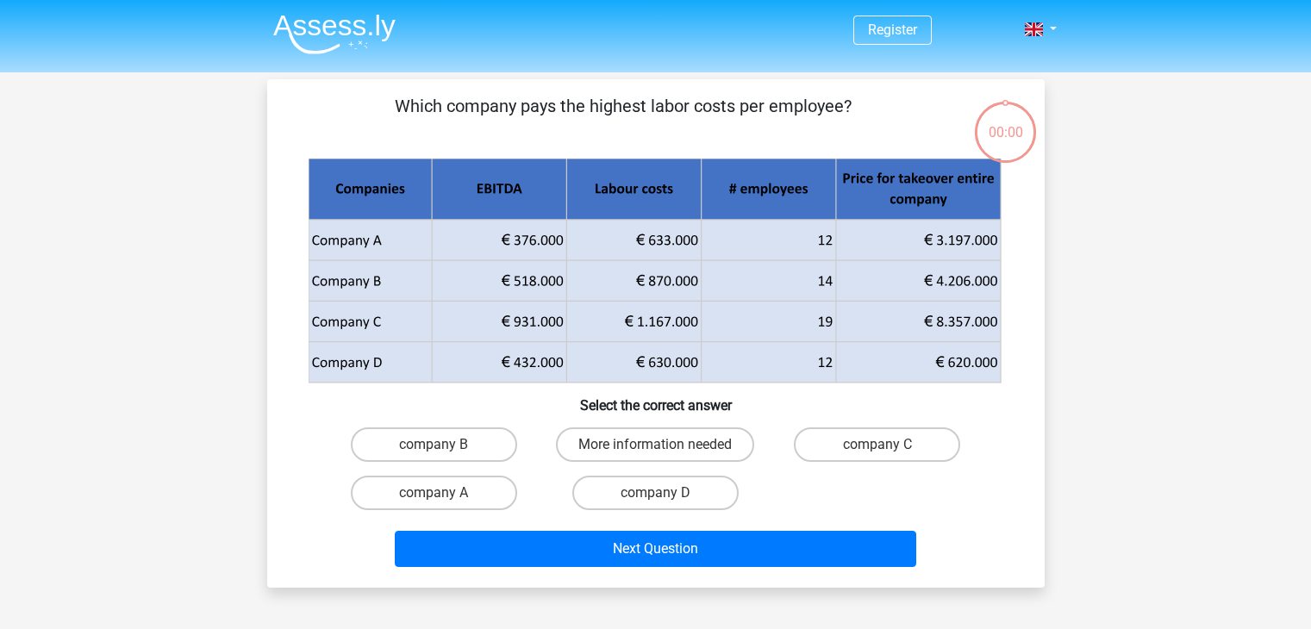
scroll to position [71, 0]
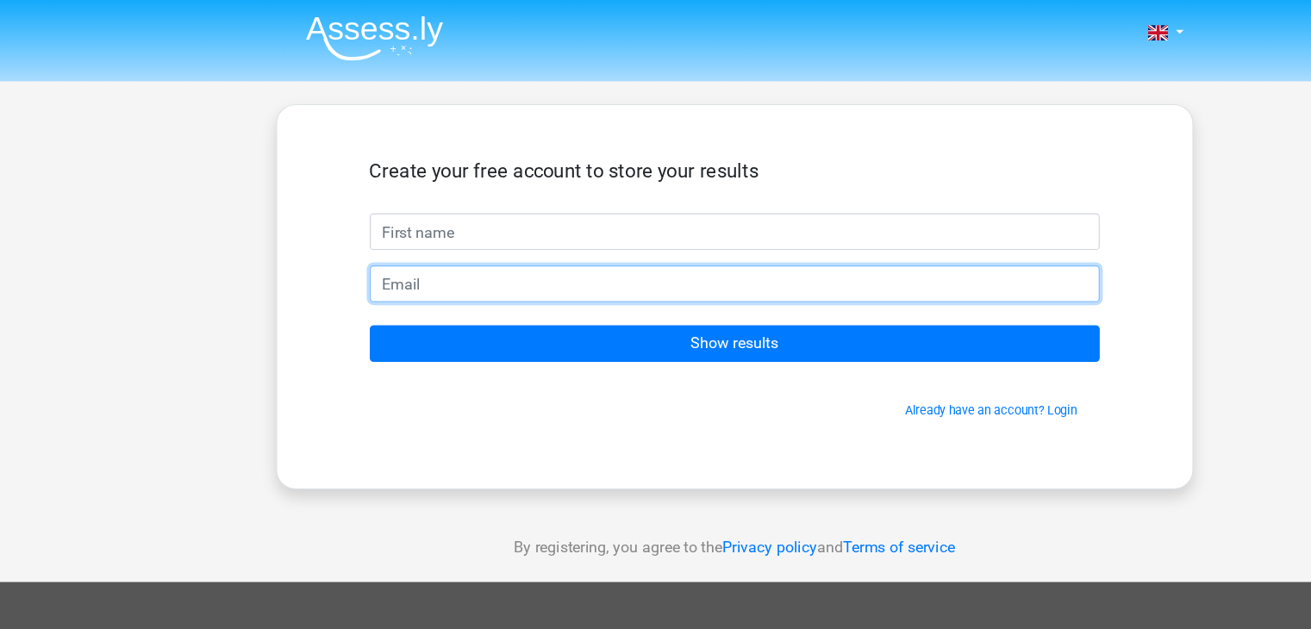
drag, startPoint x: 678, startPoint y: 279, endPoint x: 618, endPoint y: 216, distance: 87.2
click at [618, 216] on form "Create your free account to store your results Show results Already have an acc…" at bounding box center [656, 258] width 652 height 232
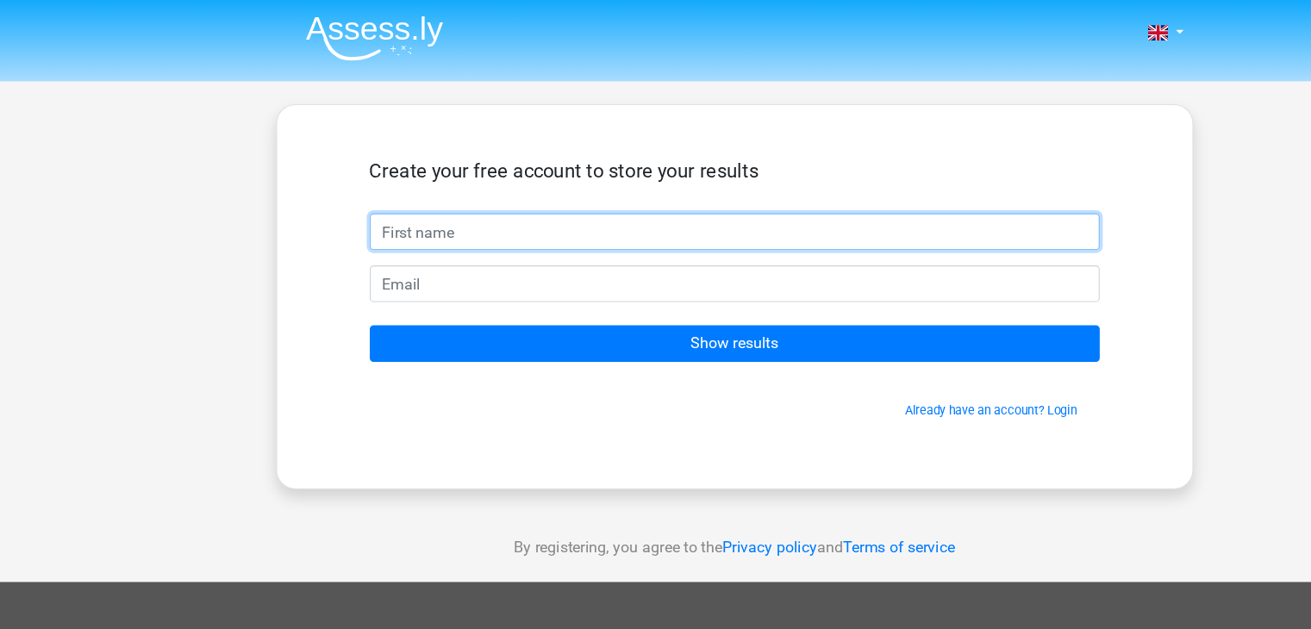
click at [618, 216] on input "text" at bounding box center [656, 206] width 652 height 33
drag, startPoint x: 618, startPoint y: 216, endPoint x: 467, endPoint y: 241, distance: 152.9
click at [467, 241] on form "Create your free account to store your results Show results Already have an acc…" at bounding box center [656, 258] width 652 height 232
type input "[PERSON_NAME]"
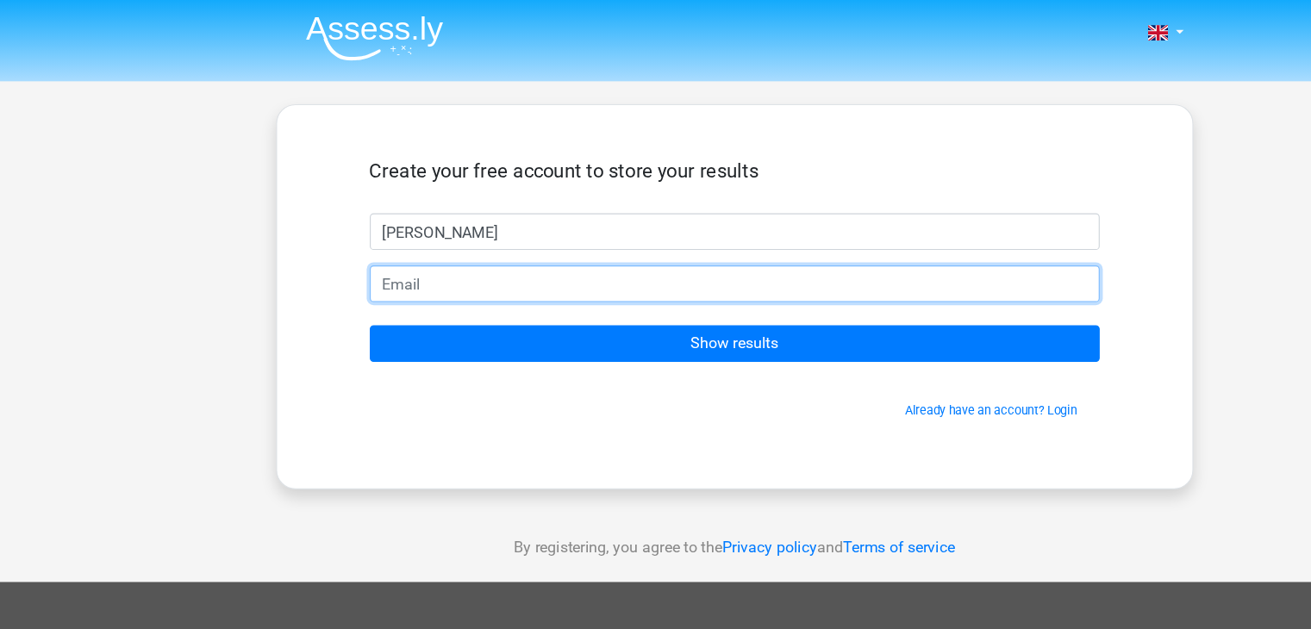
drag, startPoint x: 447, startPoint y: 248, endPoint x: 419, endPoint y: 251, distance: 28.6
click at [419, 251] on input "email" at bounding box center [656, 253] width 652 height 33
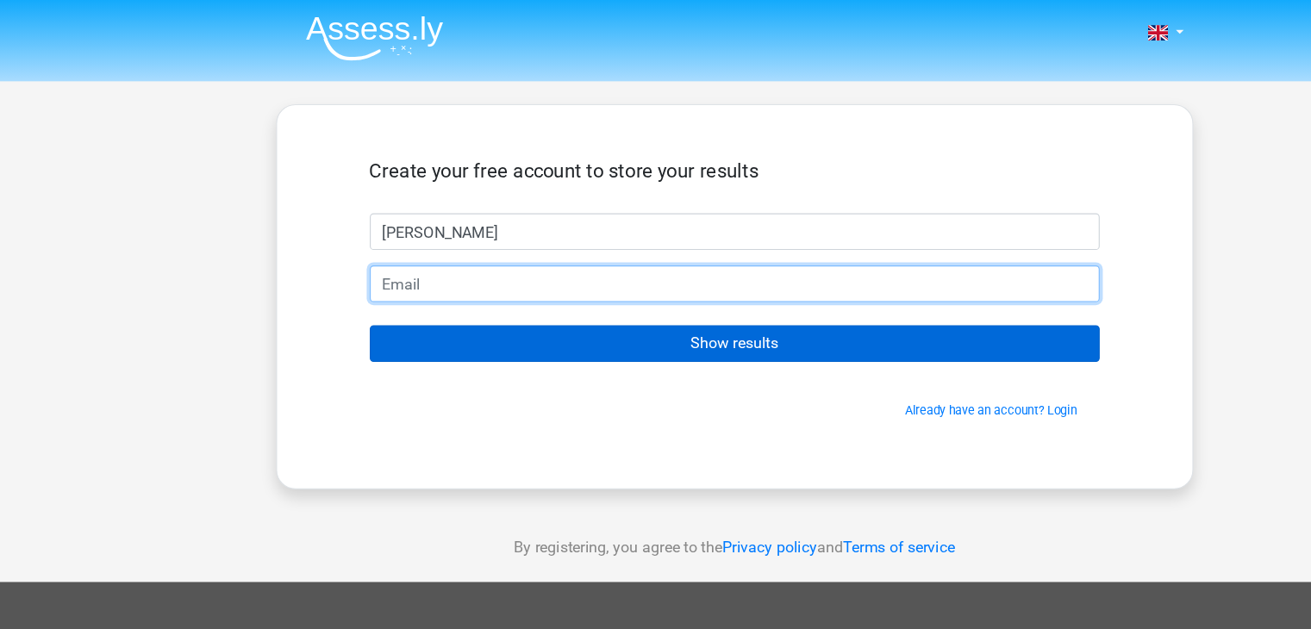
drag, startPoint x: 419, startPoint y: 251, endPoint x: 447, endPoint y: 293, distance: 50.9
click at [447, 293] on form "Create your free account to store your results Ashley Show results Already have…" at bounding box center [656, 258] width 652 height 232
type input "[EMAIL_ADDRESS][DOMAIN_NAME]"
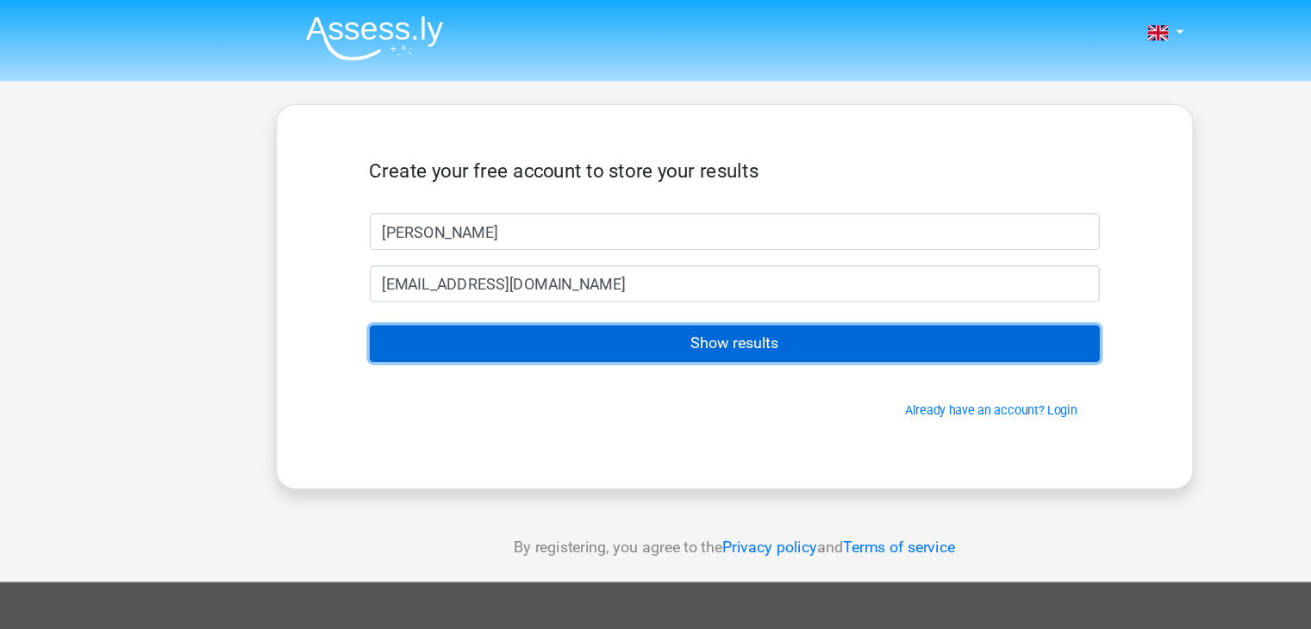
drag, startPoint x: 447, startPoint y: 293, endPoint x: 558, endPoint y: 314, distance: 112.2
click at [558, 314] on input "Show results" at bounding box center [656, 306] width 652 height 33
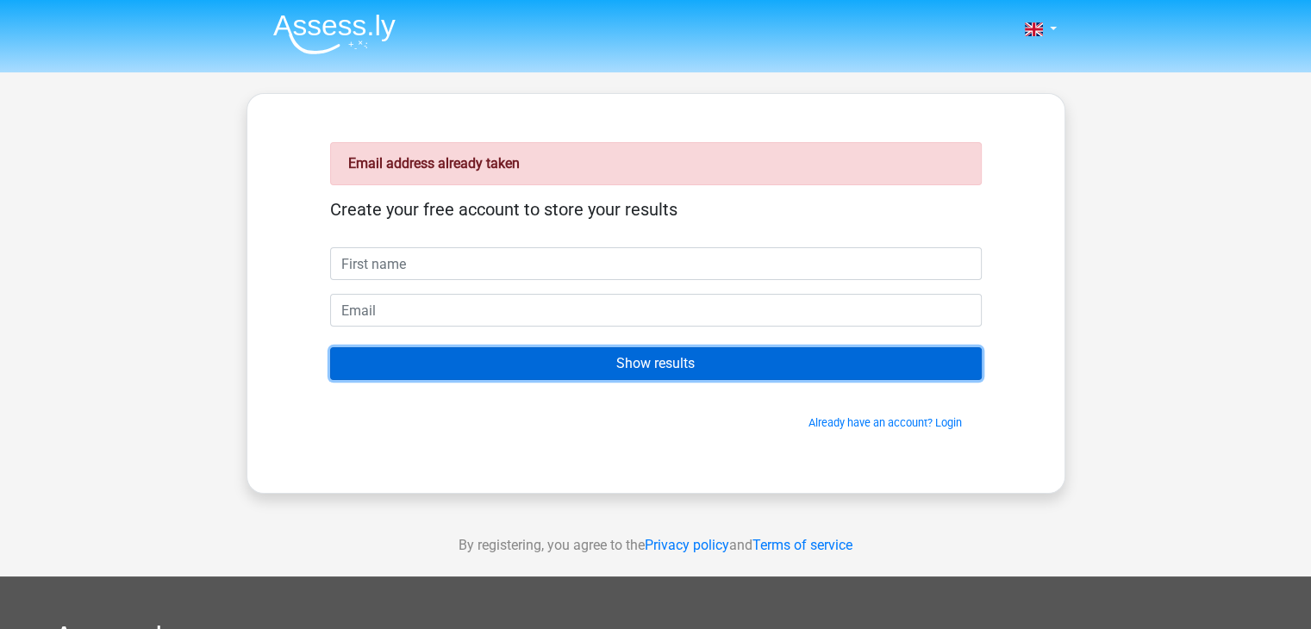
drag, startPoint x: 0, startPoint y: 0, endPoint x: 834, endPoint y: 370, distance: 912.5
click at [834, 370] on input "Show results" at bounding box center [656, 363] width 652 height 33
drag, startPoint x: 834, startPoint y: 370, endPoint x: 870, endPoint y: 420, distance: 61.7
click at [870, 420] on form "Create your free account to store your results Show results Already have an acc…" at bounding box center [656, 315] width 652 height 232
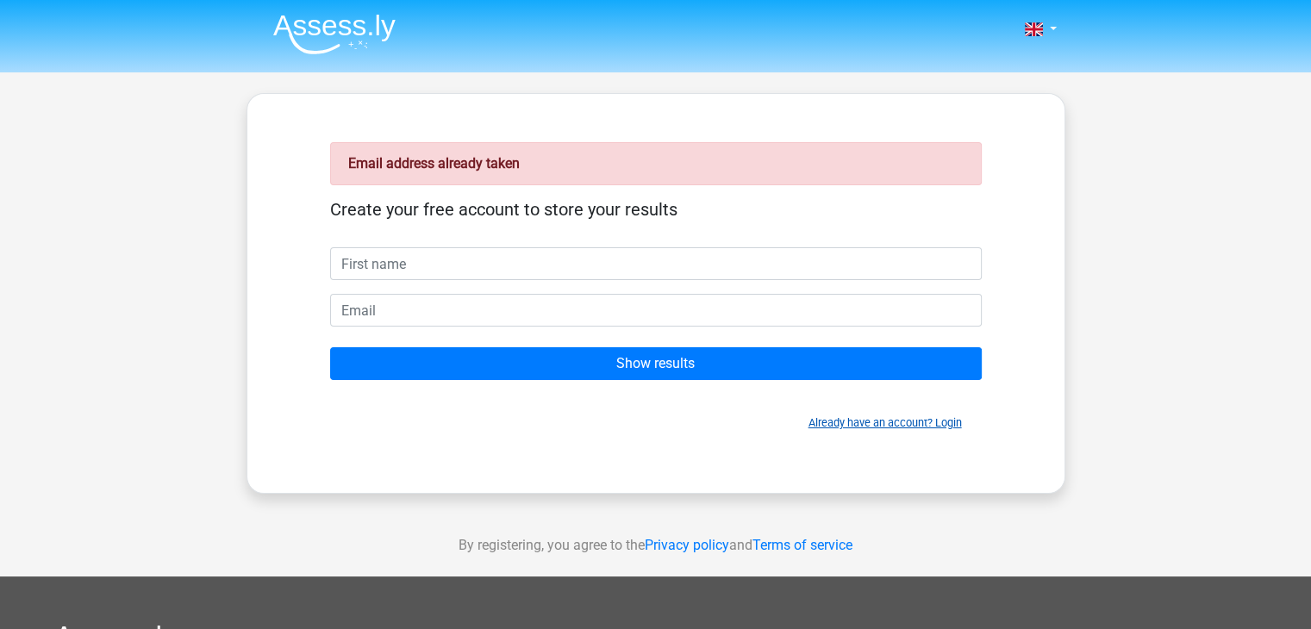
click at [870, 420] on link "Already have an account? Login" at bounding box center [884, 422] width 153 height 13
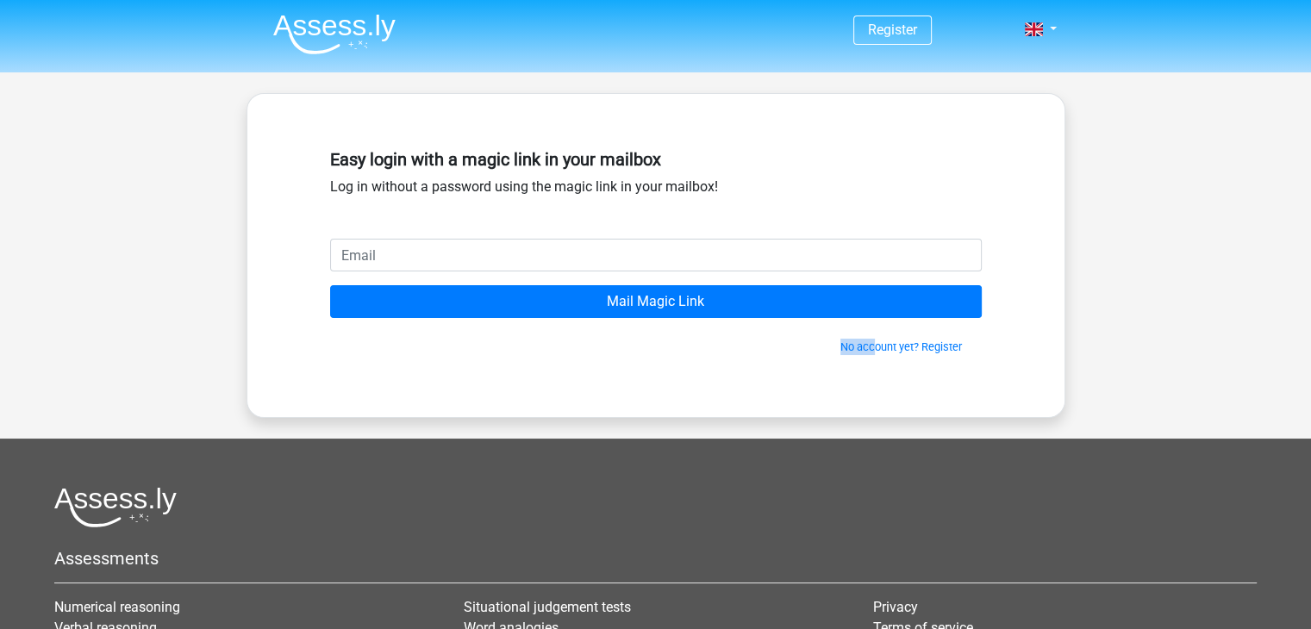
drag, startPoint x: 0, startPoint y: 0, endPoint x: 740, endPoint y: 277, distance: 790.3
click at [740, 277] on div "Register" at bounding box center [655, 447] width 1311 height 894
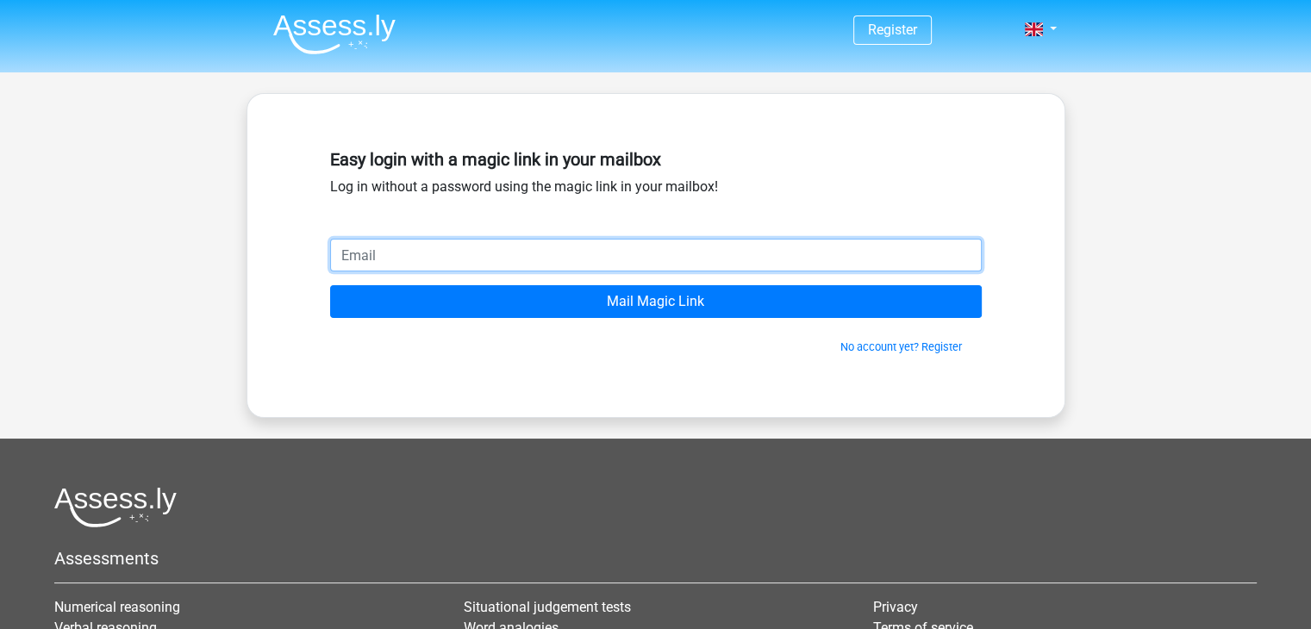
drag, startPoint x: 740, startPoint y: 277, endPoint x: 737, endPoint y: 266, distance: 10.9
click at [737, 266] on form "Mail Magic Link No account yet? Register" at bounding box center [656, 297] width 652 height 116
click at [737, 266] on input "email" at bounding box center [656, 255] width 652 height 33
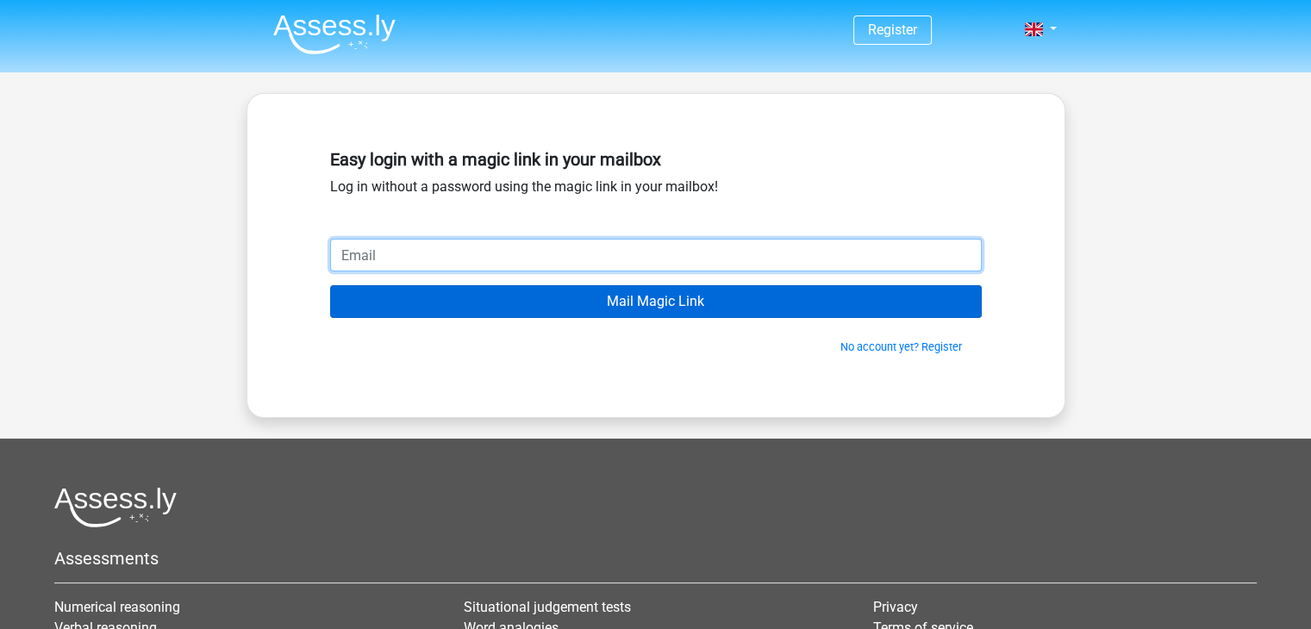
drag, startPoint x: 737, startPoint y: 266, endPoint x: 571, endPoint y: 296, distance: 168.0
click at [571, 296] on form "Mail Magic Link No account yet? Register" at bounding box center [656, 297] width 652 height 116
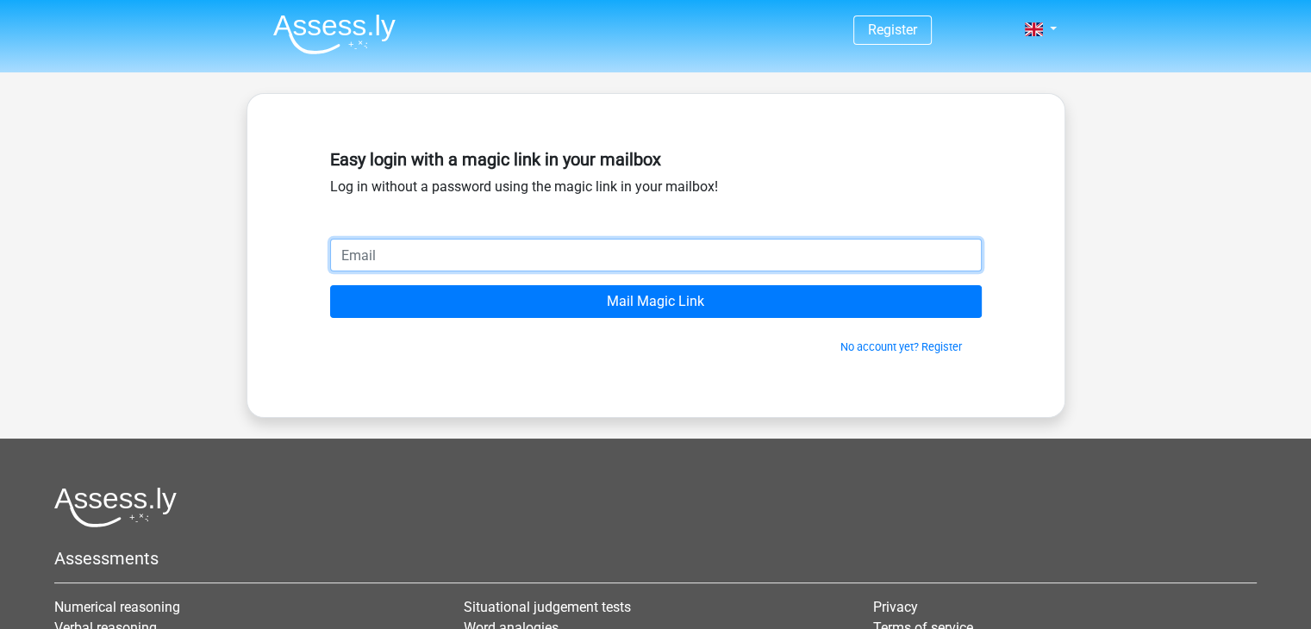
click at [492, 259] on input "email" at bounding box center [656, 255] width 652 height 33
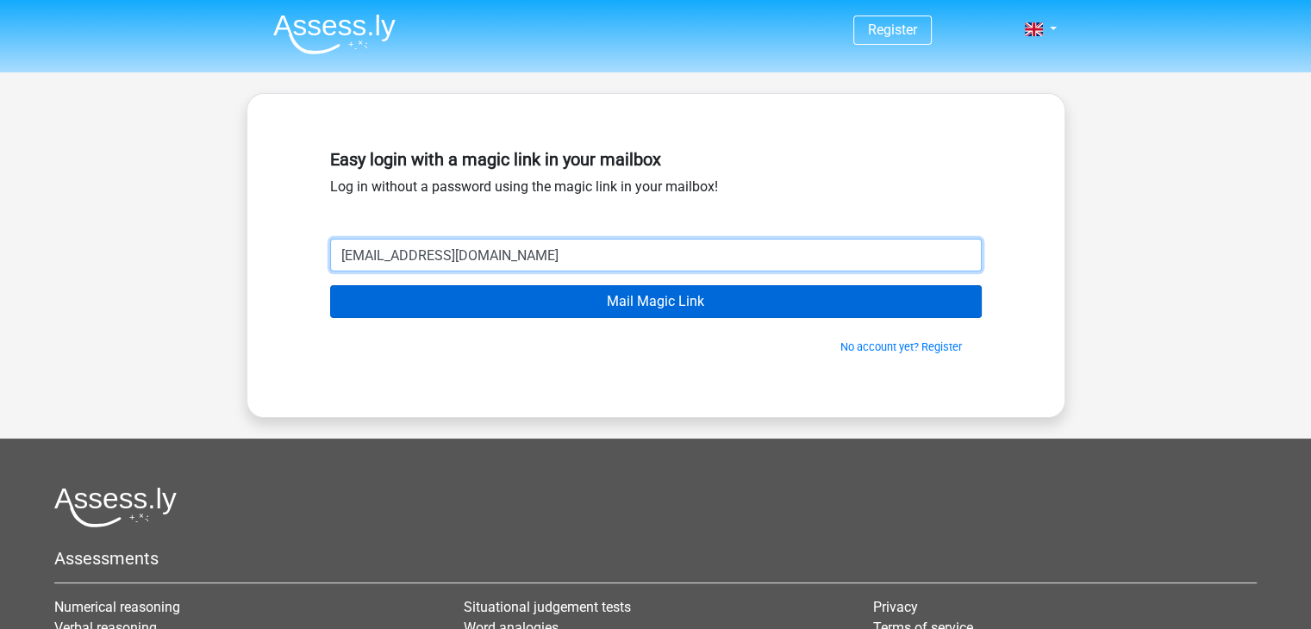
type input "[EMAIL_ADDRESS][DOMAIN_NAME]"
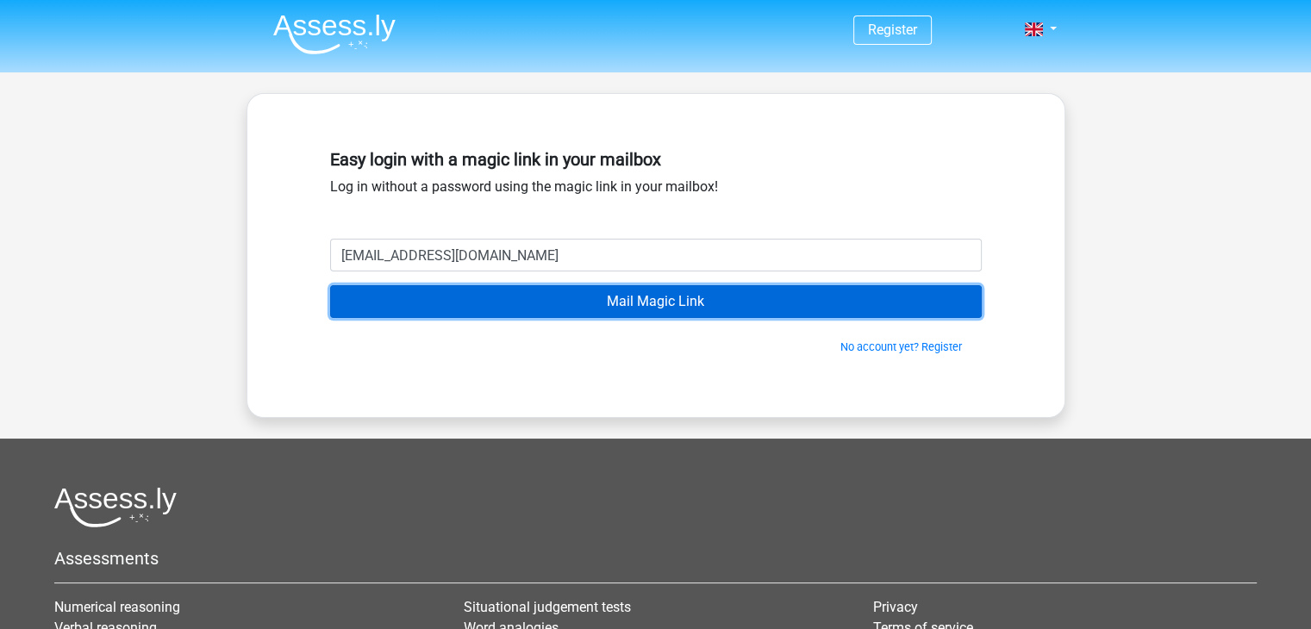
click at [591, 308] on input "Mail Magic Link" at bounding box center [656, 301] width 652 height 33
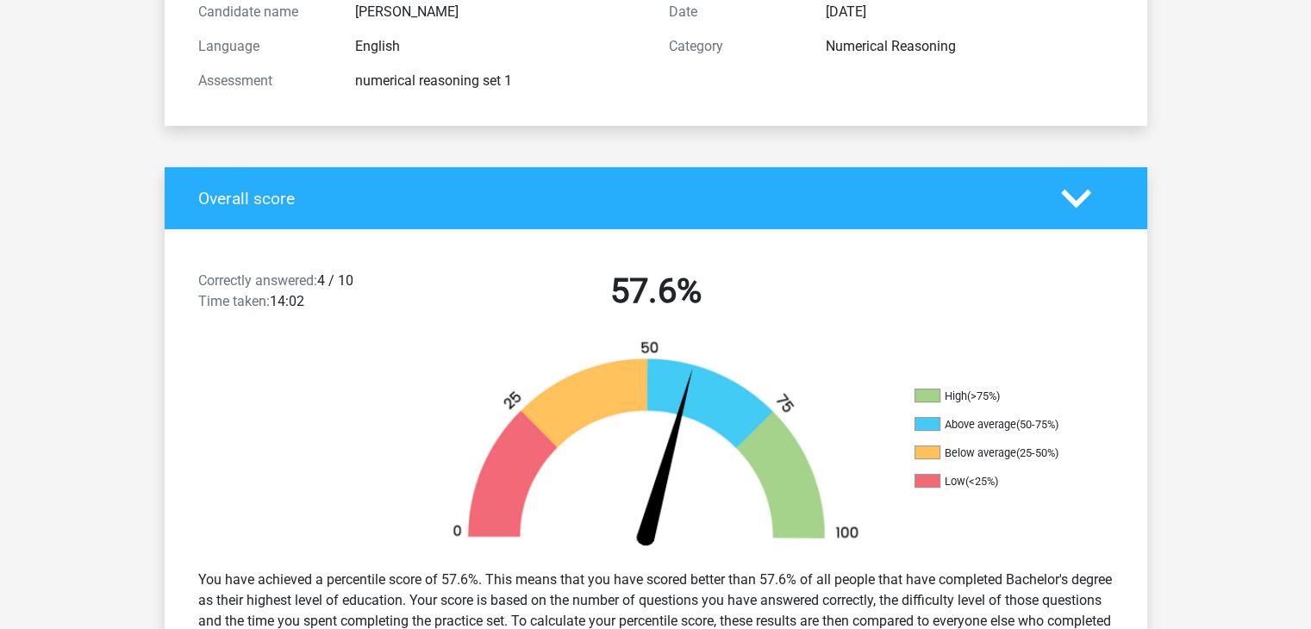
scroll to position [317, 0]
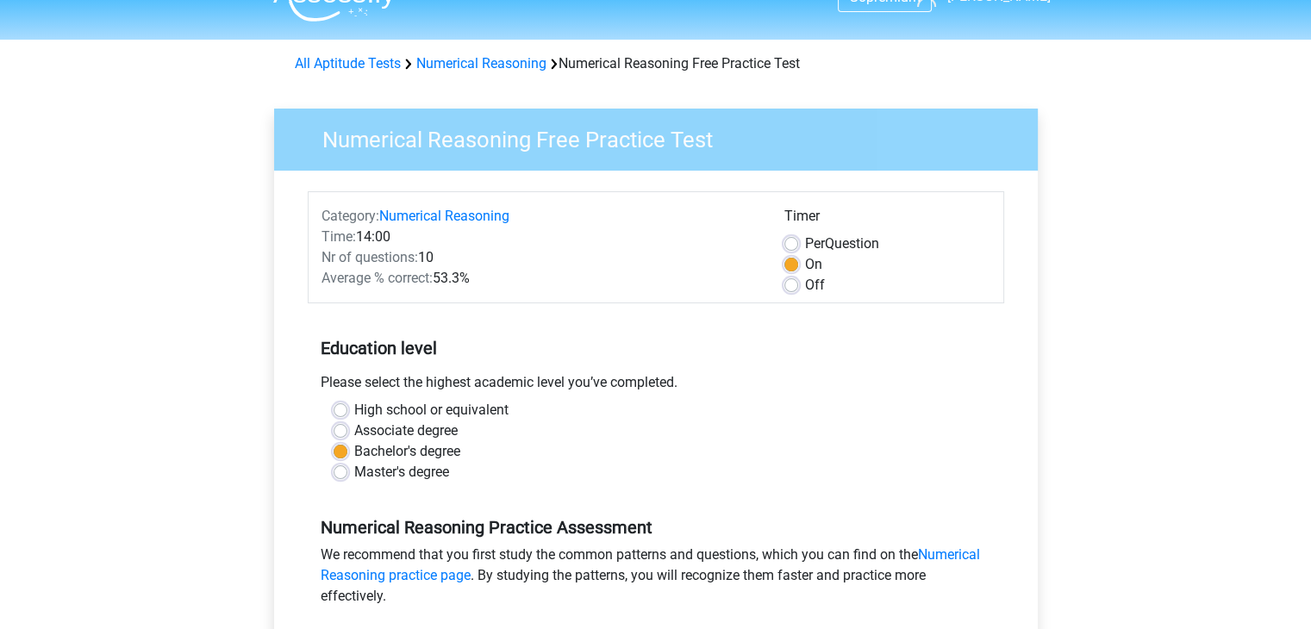
scroll to position [28, 0]
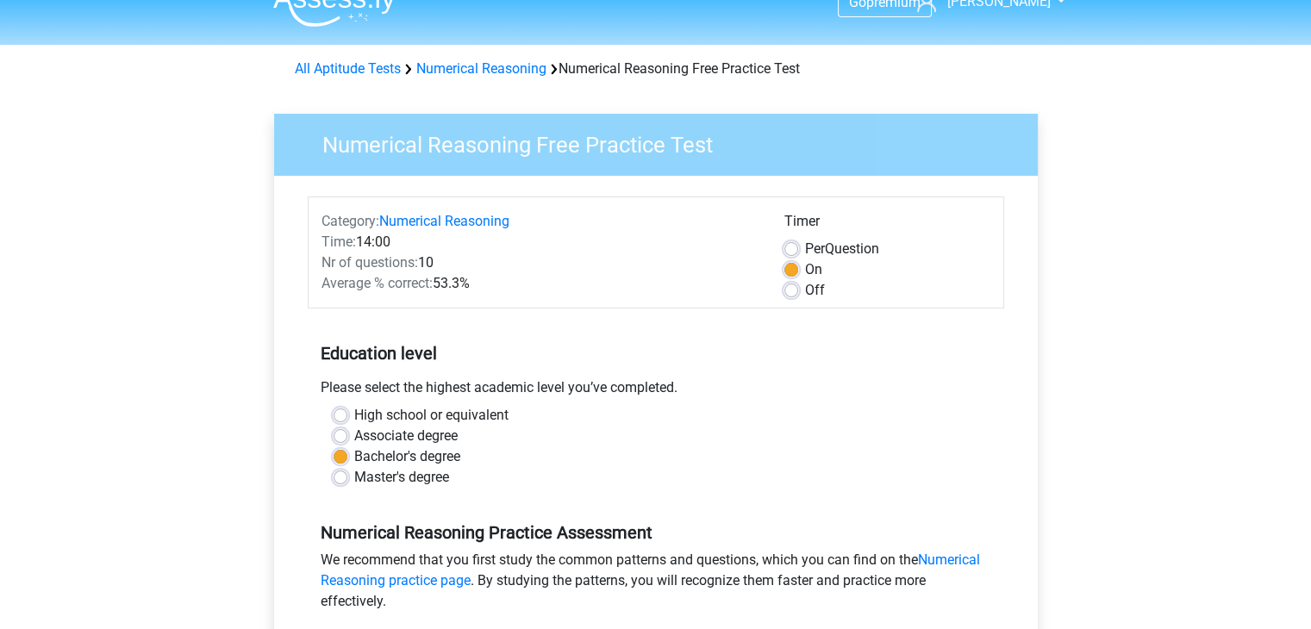
click at [783, 253] on div "Timer Per Question On Off" at bounding box center [887, 256] width 232 height 90
click at [805, 249] on label "Per Question" at bounding box center [842, 249] width 74 height 21
click at [786, 249] on input "Per Question" at bounding box center [791, 247] width 14 height 17
radio input "true"
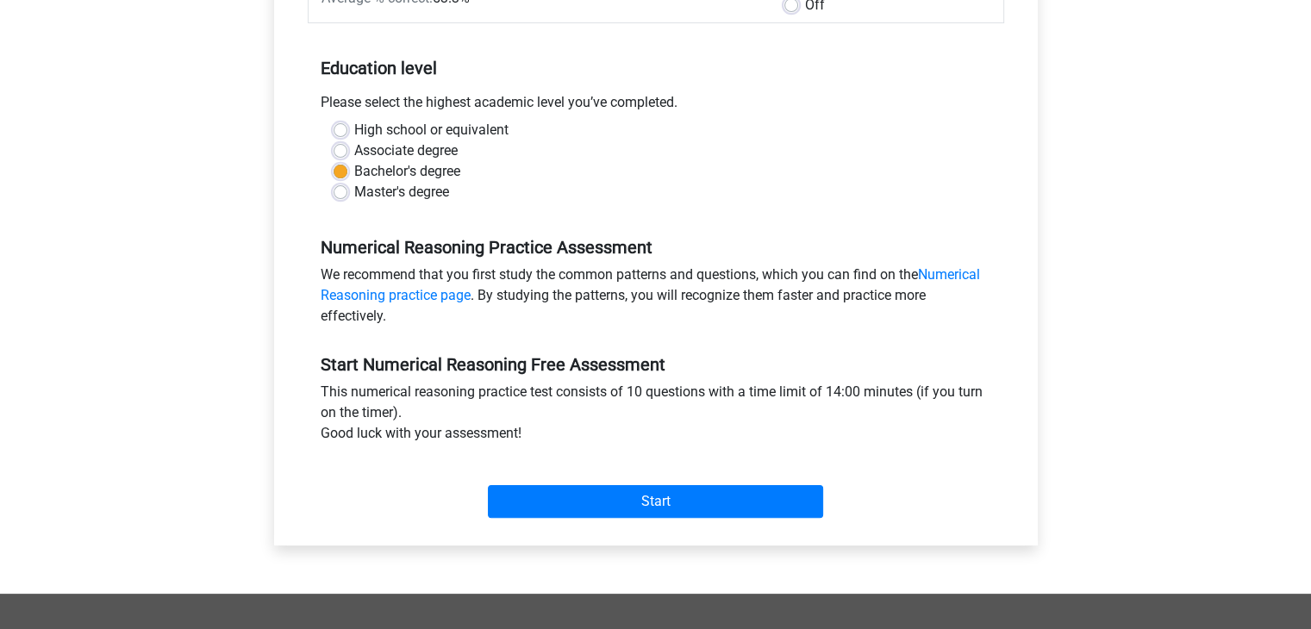
scroll to position [329, 0]
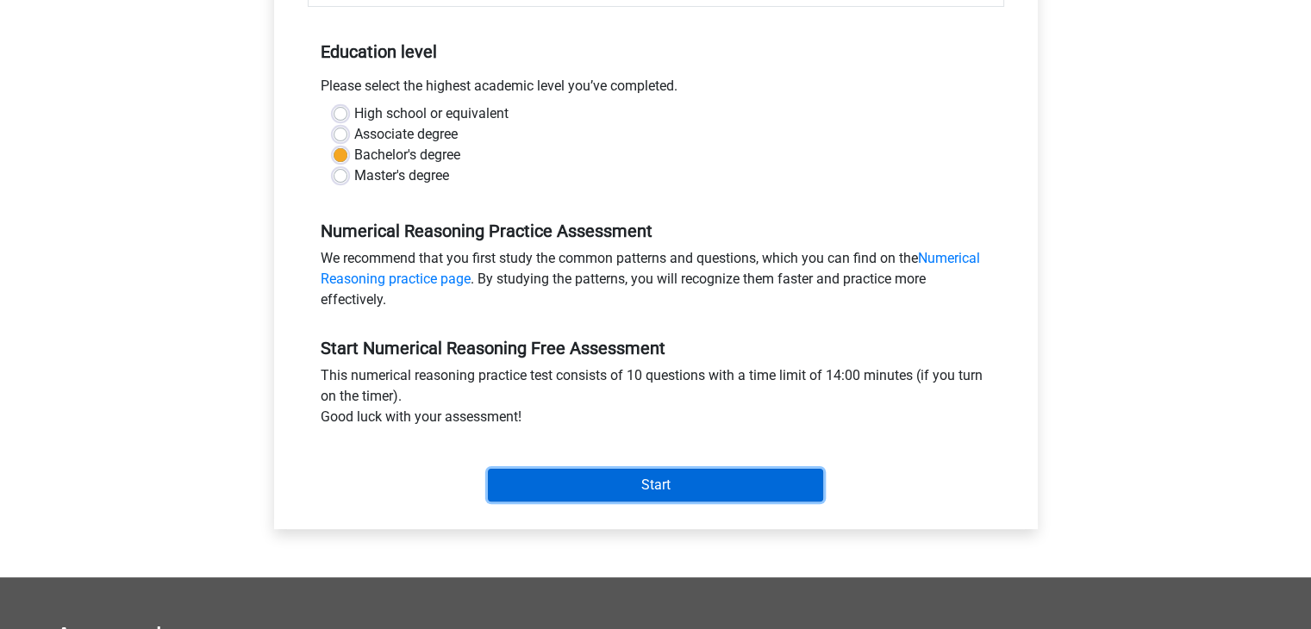
click at [623, 473] on input "Start" at bounding box center [655, 485] width 335 height 33
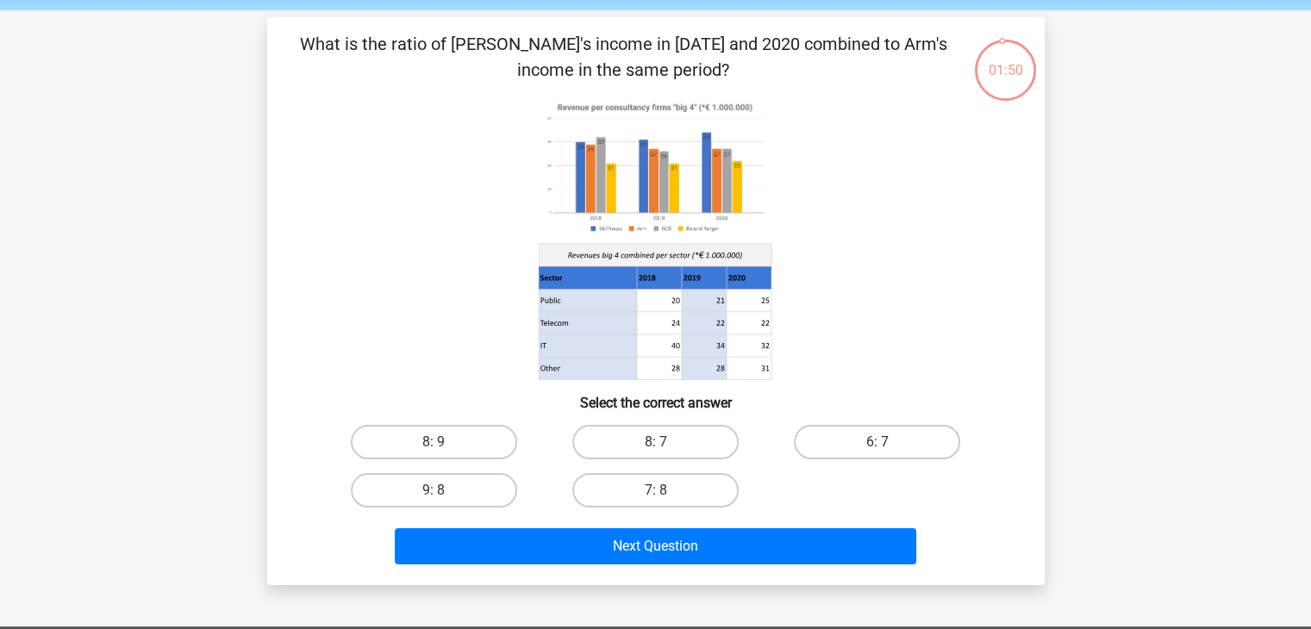
scroll to position [66, 0]
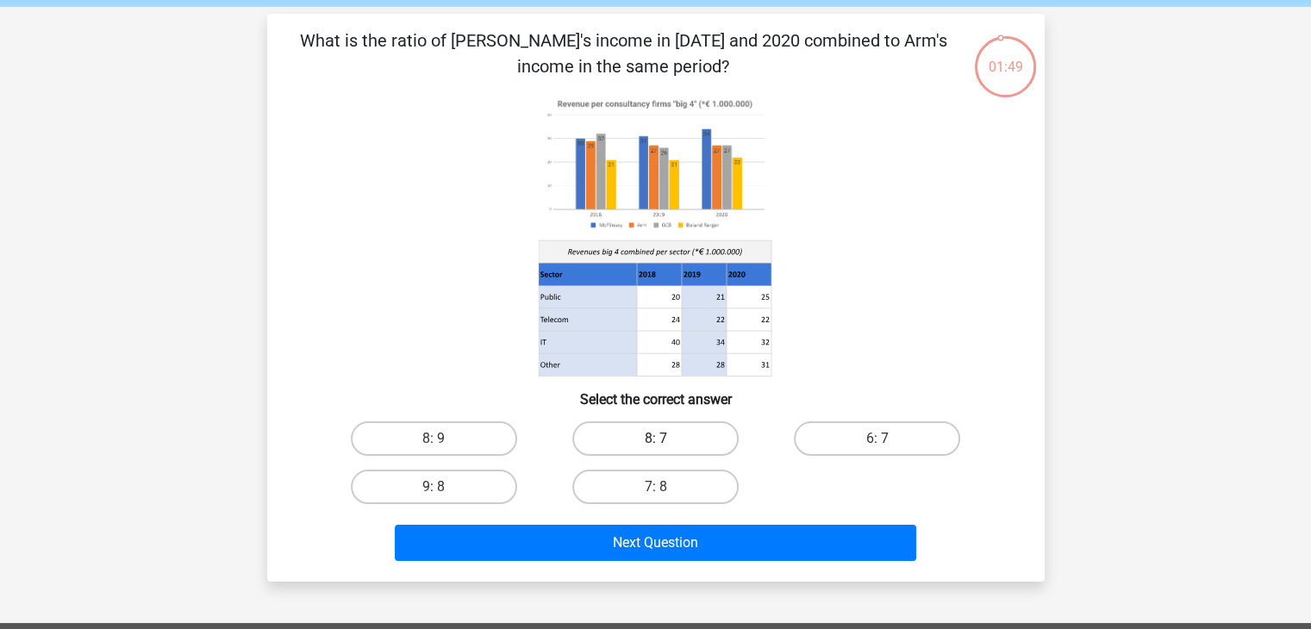
click at [684, 427] on label "8: 7" at bounding box center [655, 438] width 166 height 34
click at [666, 439] on input "8: 7" at bounding box center [660, 444] width 11 height 11
radio input "true"
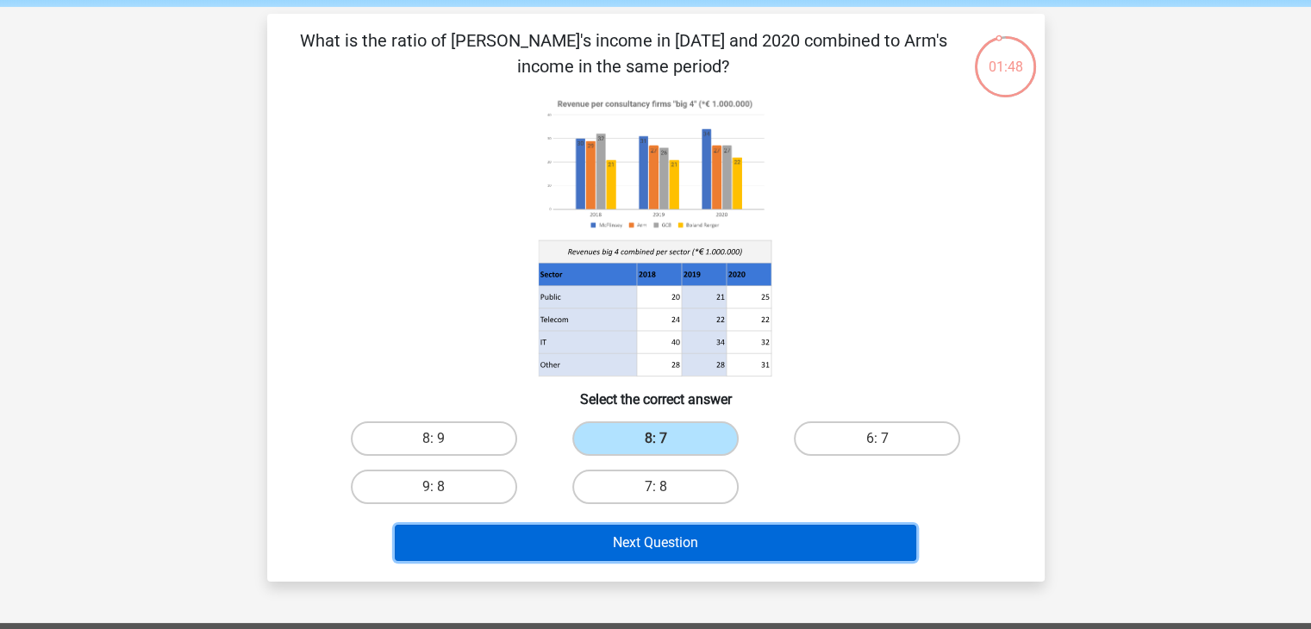
click at [655, 531] on button "Next Question" at bounding box center [655, 543] width 521 height 36
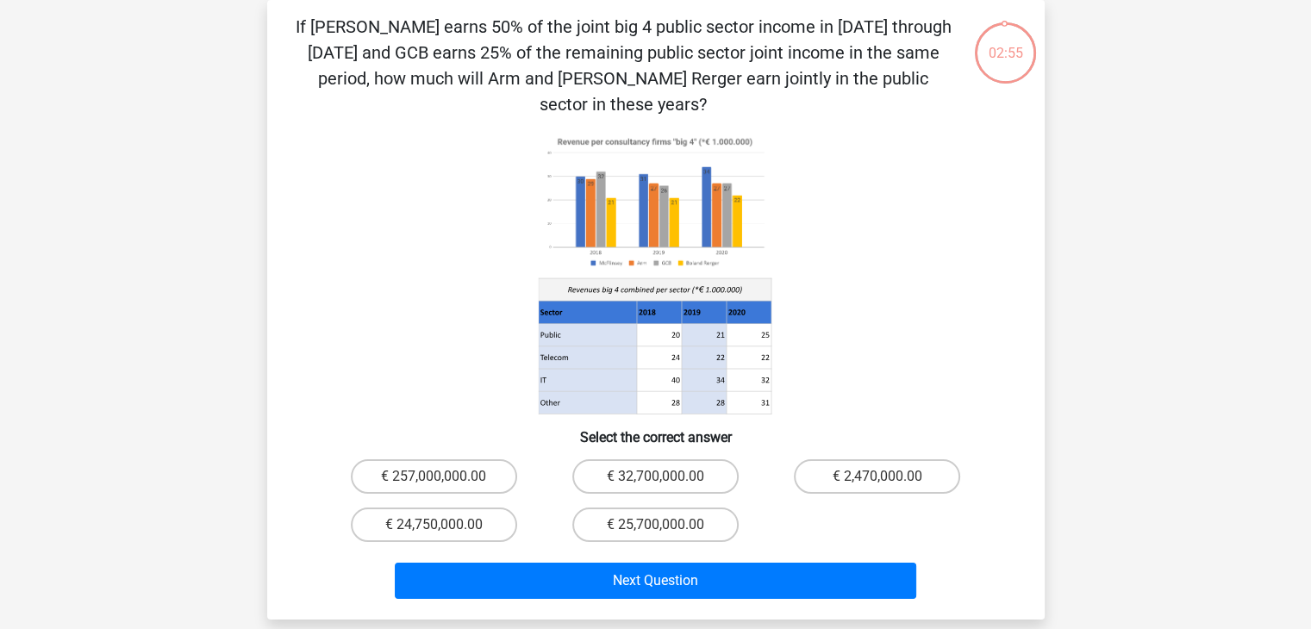
scroll to position [62, 0]
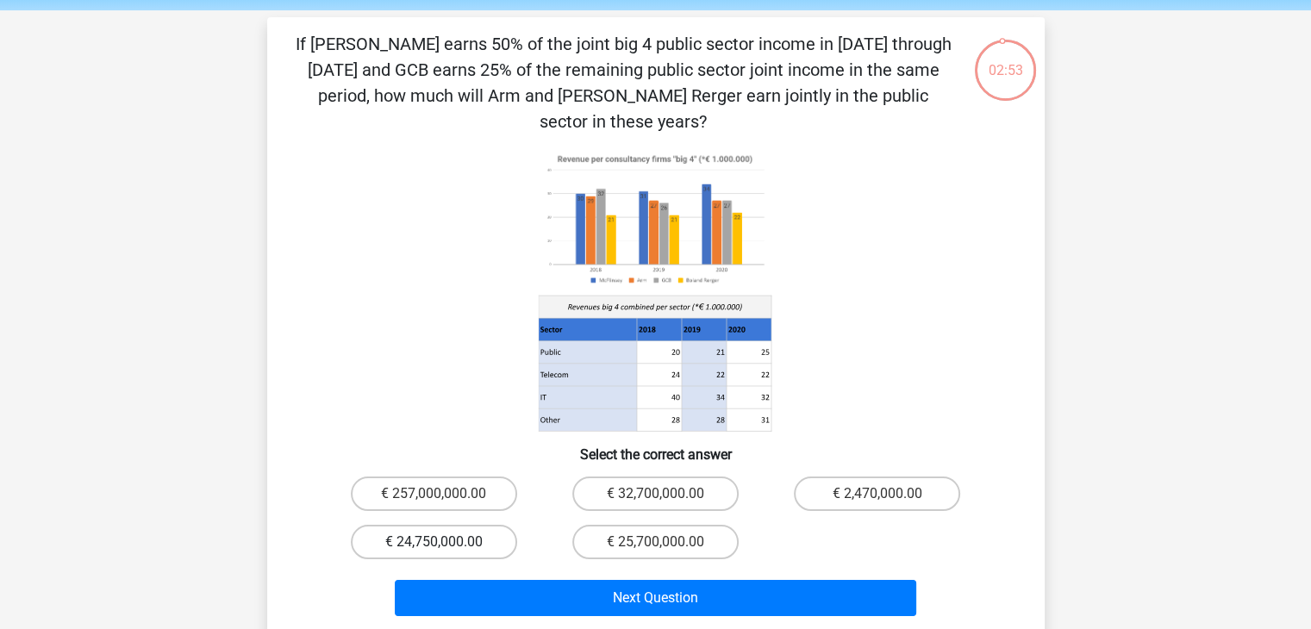
click at [438, 525] on label "€ 24,750,000.00" at bounding box center [434, 542] width 166 height 34
click at [438, 542] on input "€ 24,750,000.00" at bounding box center [439, 547] width 11 height 11
radio input "true"
click at [437, 525] on label "€ 24,750,000.00" at bounding box center [434, 542] width 166 height 34
click at [437, 542] on input "€ 24,750,000.00" at bounding box center [439, 547] width 11 height 11
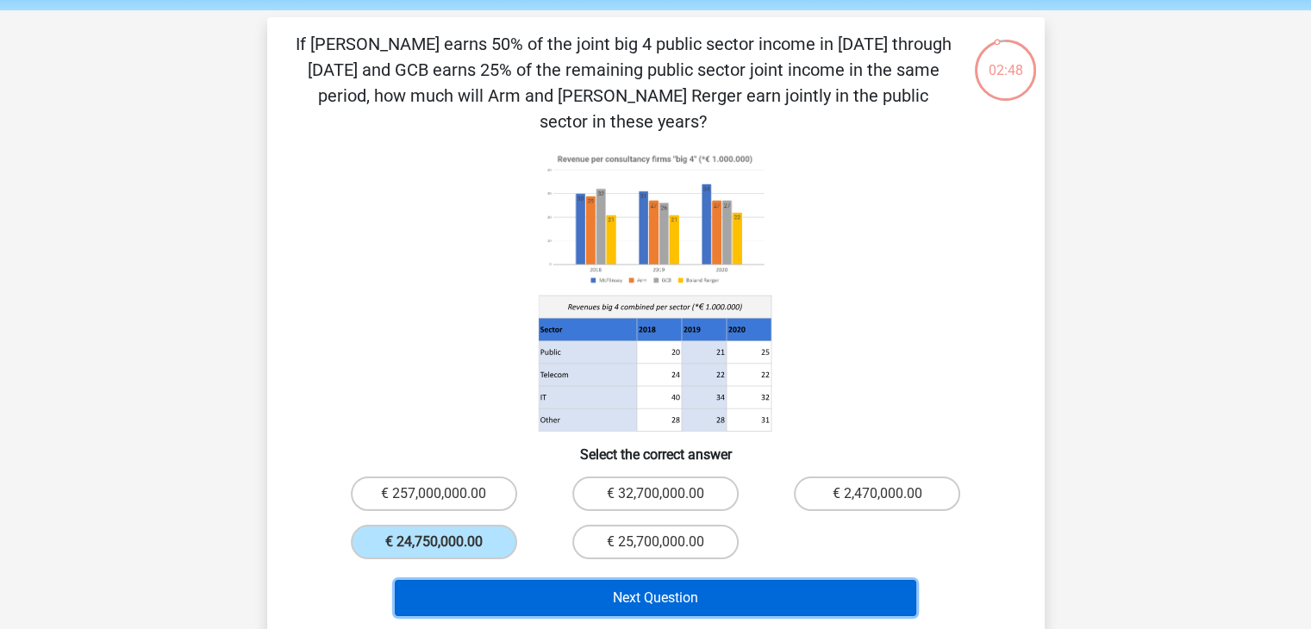
click at [540, 580] on button "Next Question" at bounding box center [655, 598] width 521 height 36
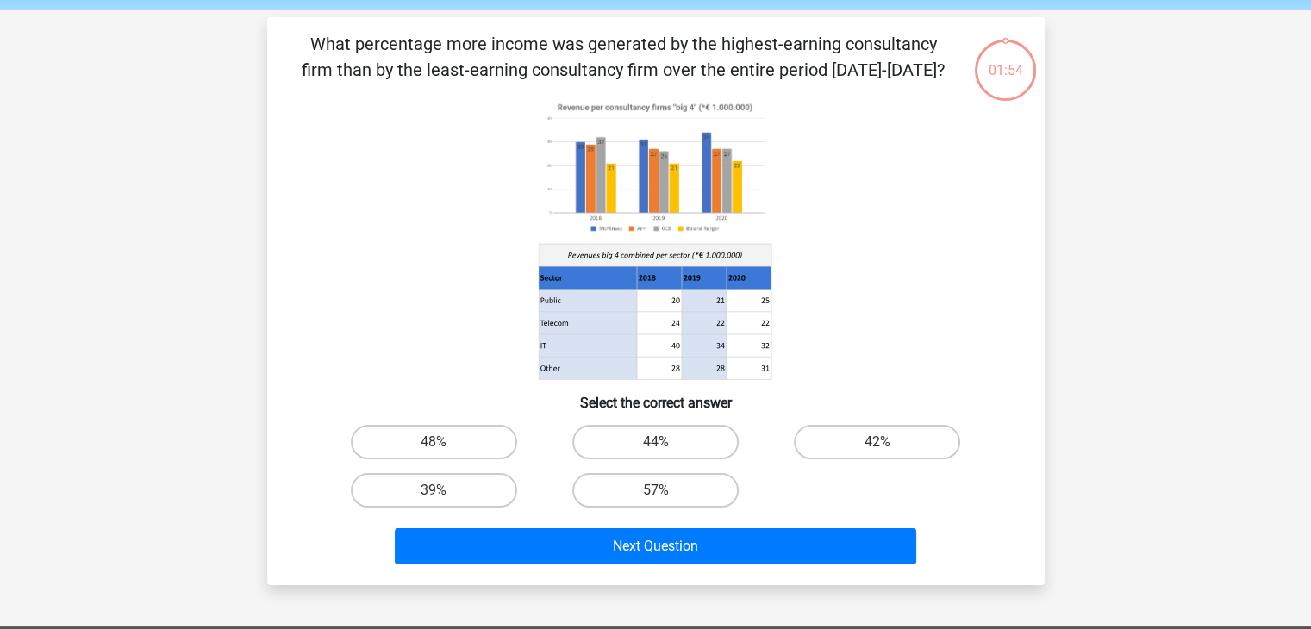
scroll to position [79, 0]
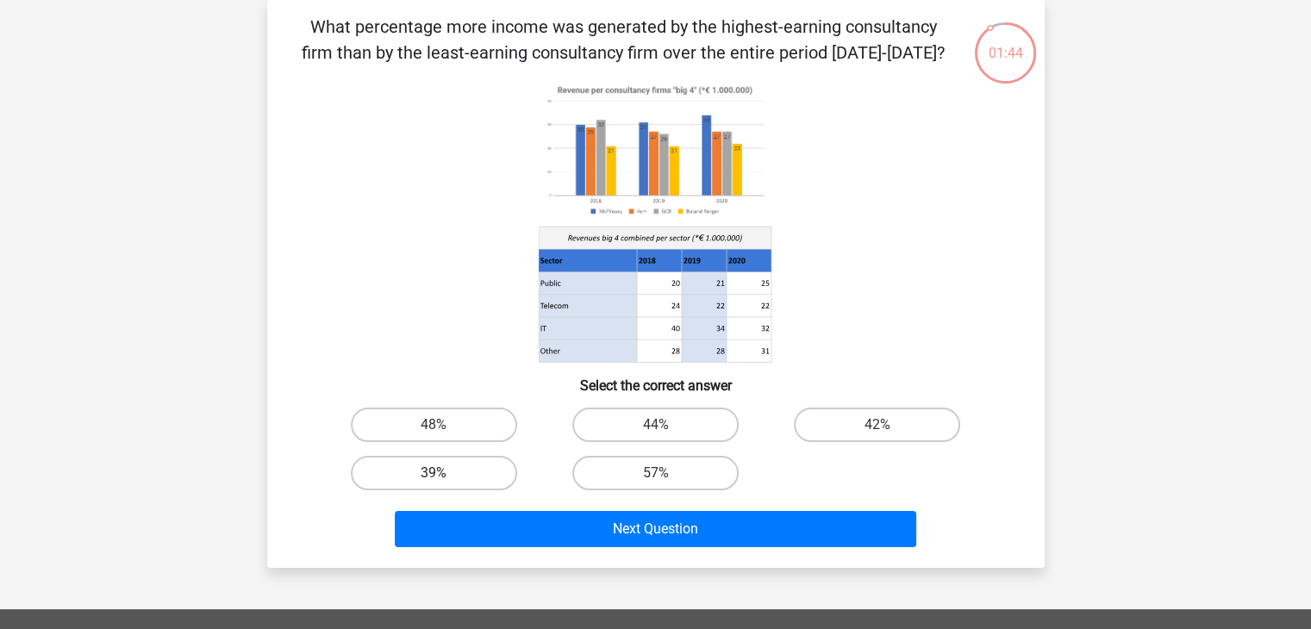
click at [488, 474] on label "39%" at bounding box center [434, 473] width 166 height 34
click at [445, 474] on input "39%" at bounding box center [439, 478] width 11 height 11
radio input "true"
click at [602, 508] on div "Next Question" at bounding box center [656, 525] width 722 height 57
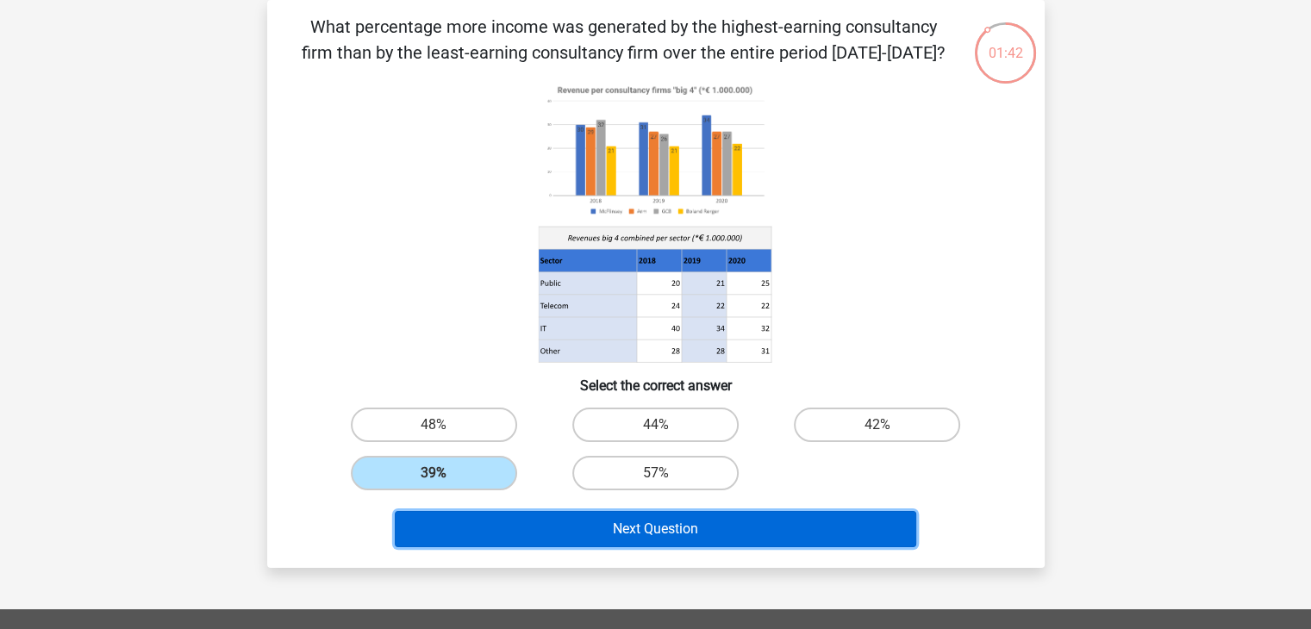
click at [603, 517] on button "Next Question" at bounding box center [655, 529] width 521 height 36
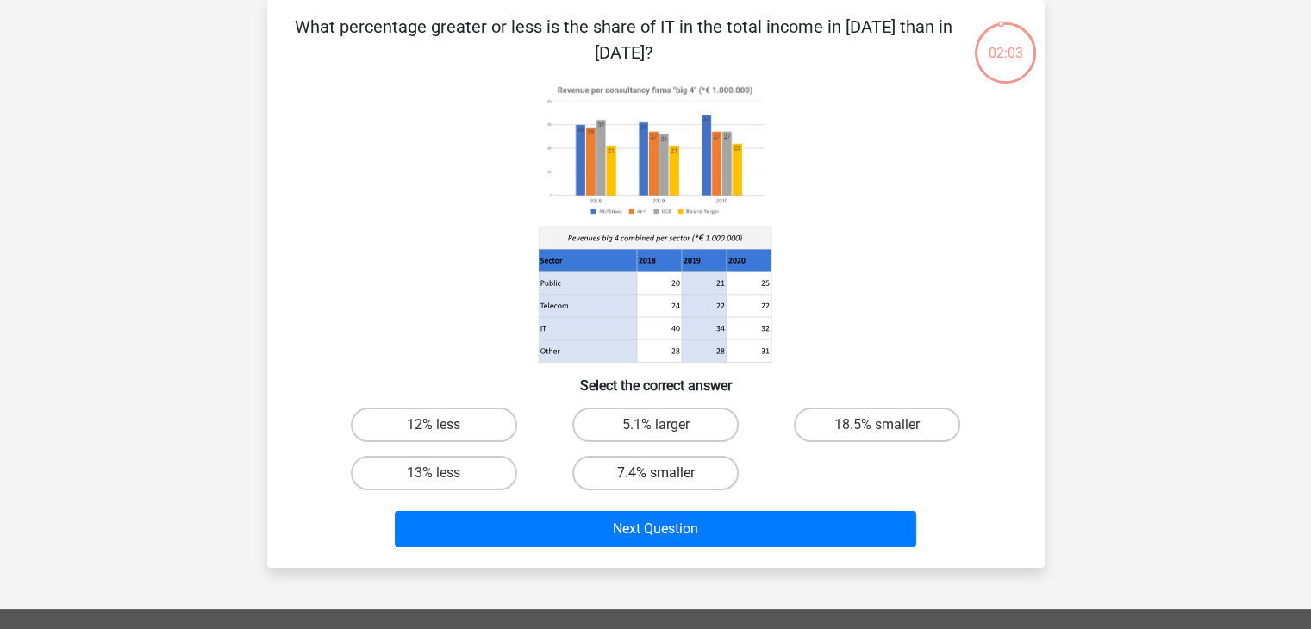
click at [648, 467] on label "7.4% smaller" at bounding box center [655, 473] width 166 height 34
click at [655, 473] on input "7.4% smaller" at bounding box center [660, 478] width 11 height 11
radio input "true"
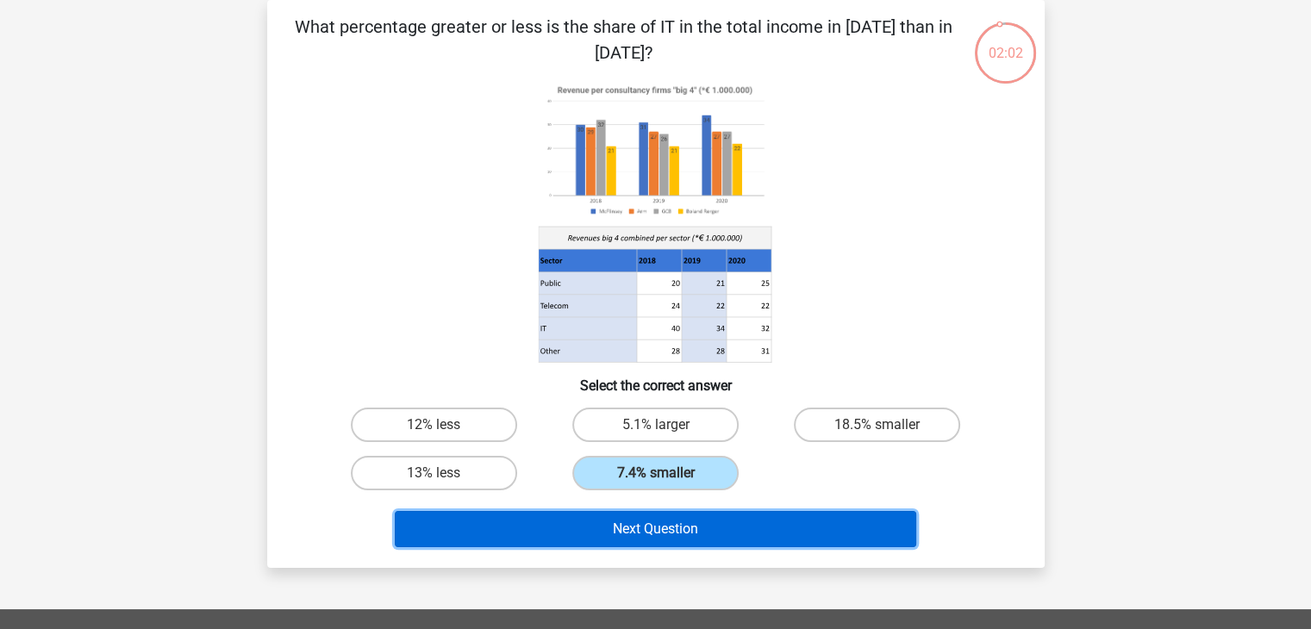
click at [649, 515] on button "Next Question" at bounding box center [655, 529] width 521 height 36
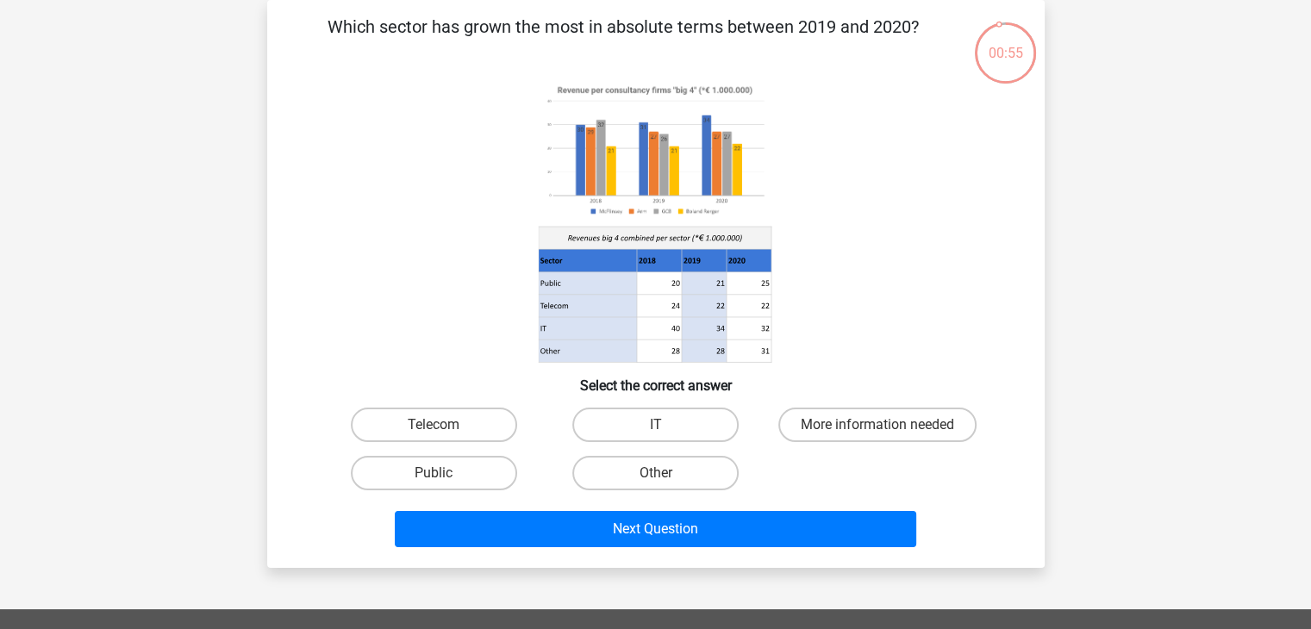
scroll to position [0, 0]
